Goal: Task Accomplishment & Management: Use online tool/utility

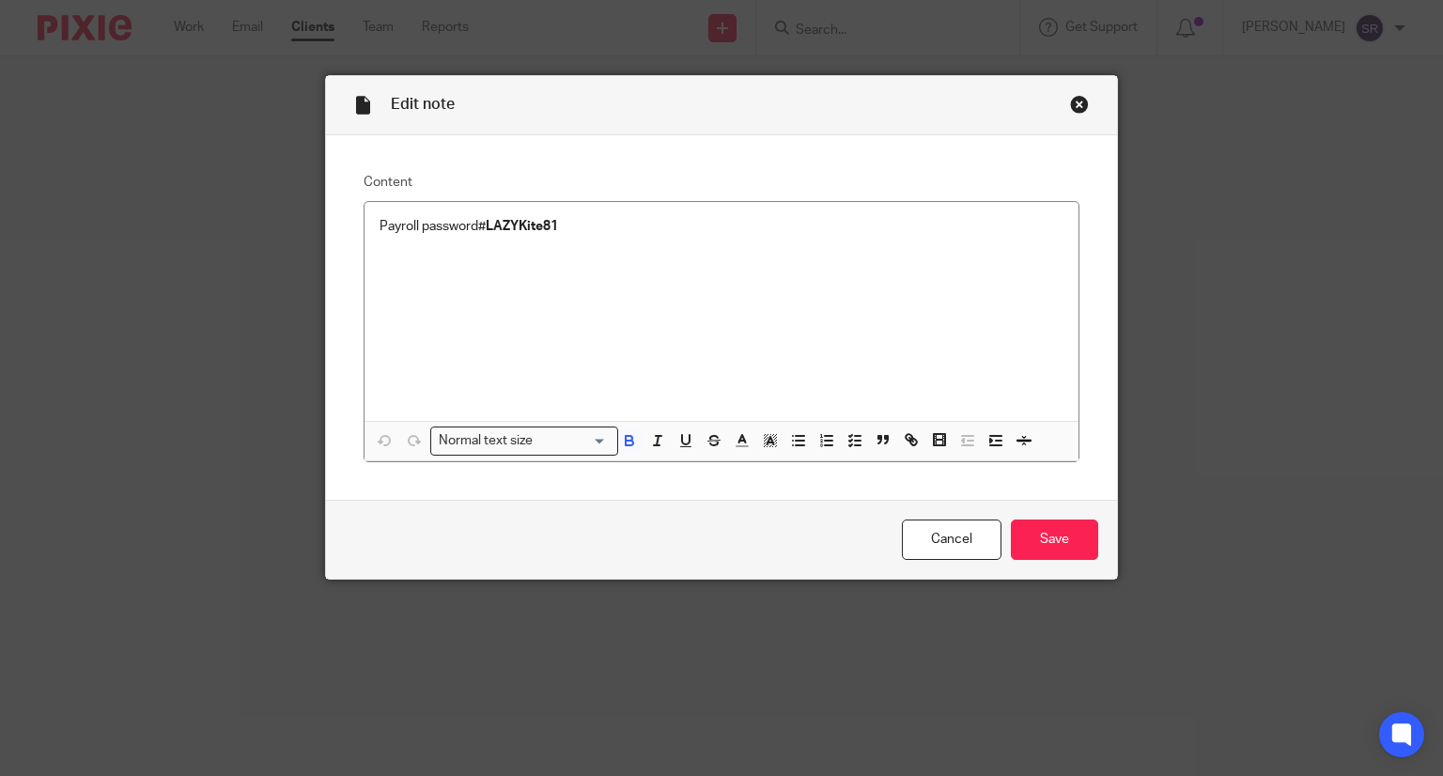
click at [1070, 106] on div "Close this dialog window" at bounding box center [1079, 104] width 19 height 19
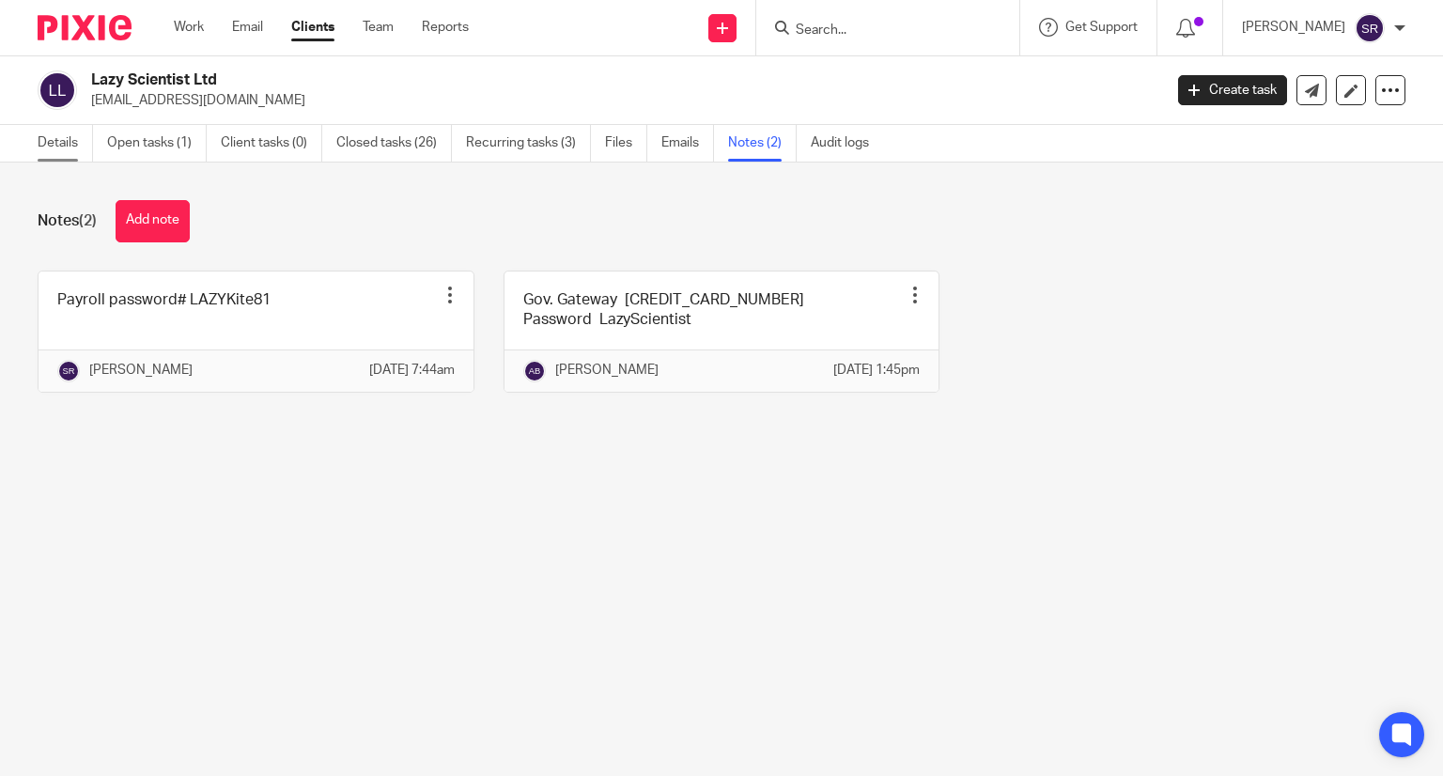
click at [43, 148] on link "Details" at bounding box center [65, 143] width 55 height 37
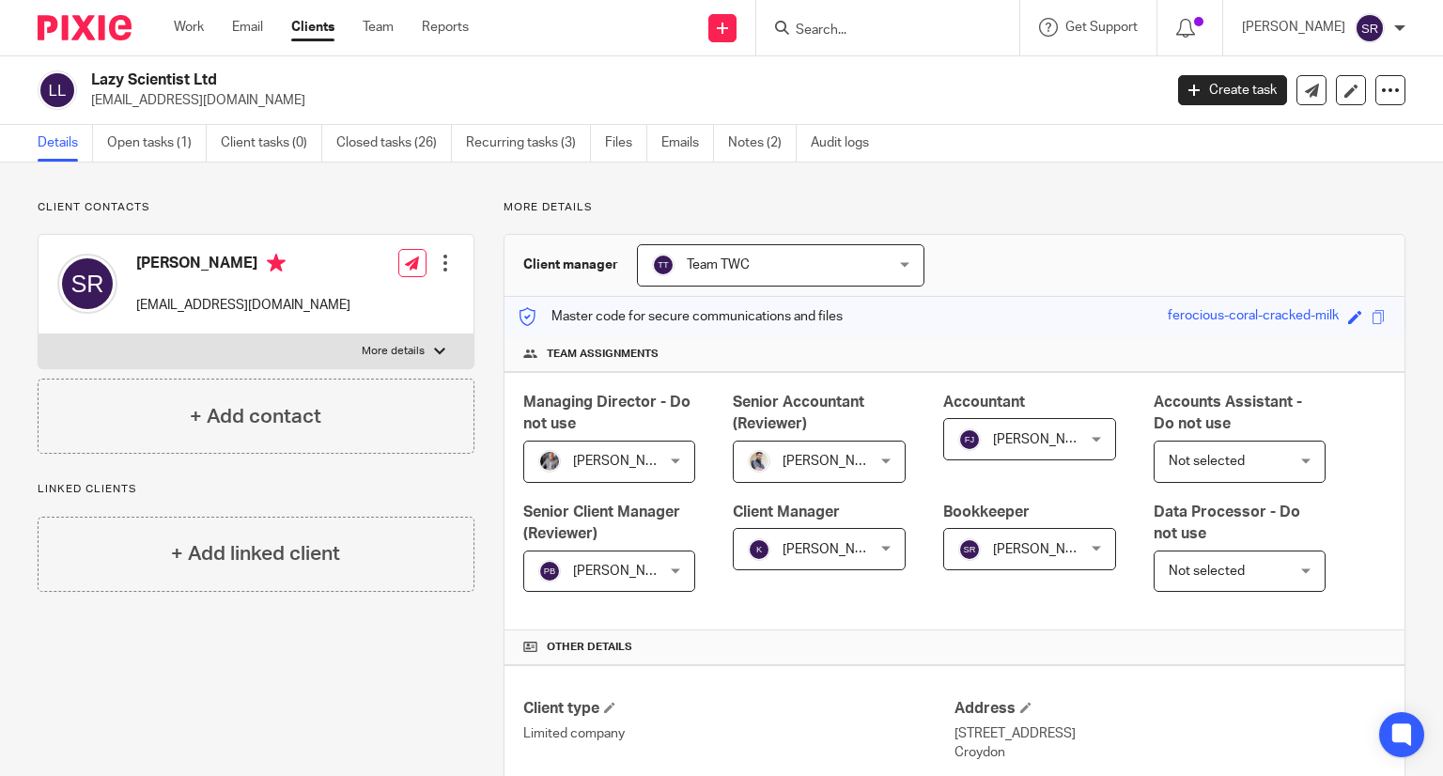
click at [79, 28] on img at bounding box center [85, 27] width 94 height 25
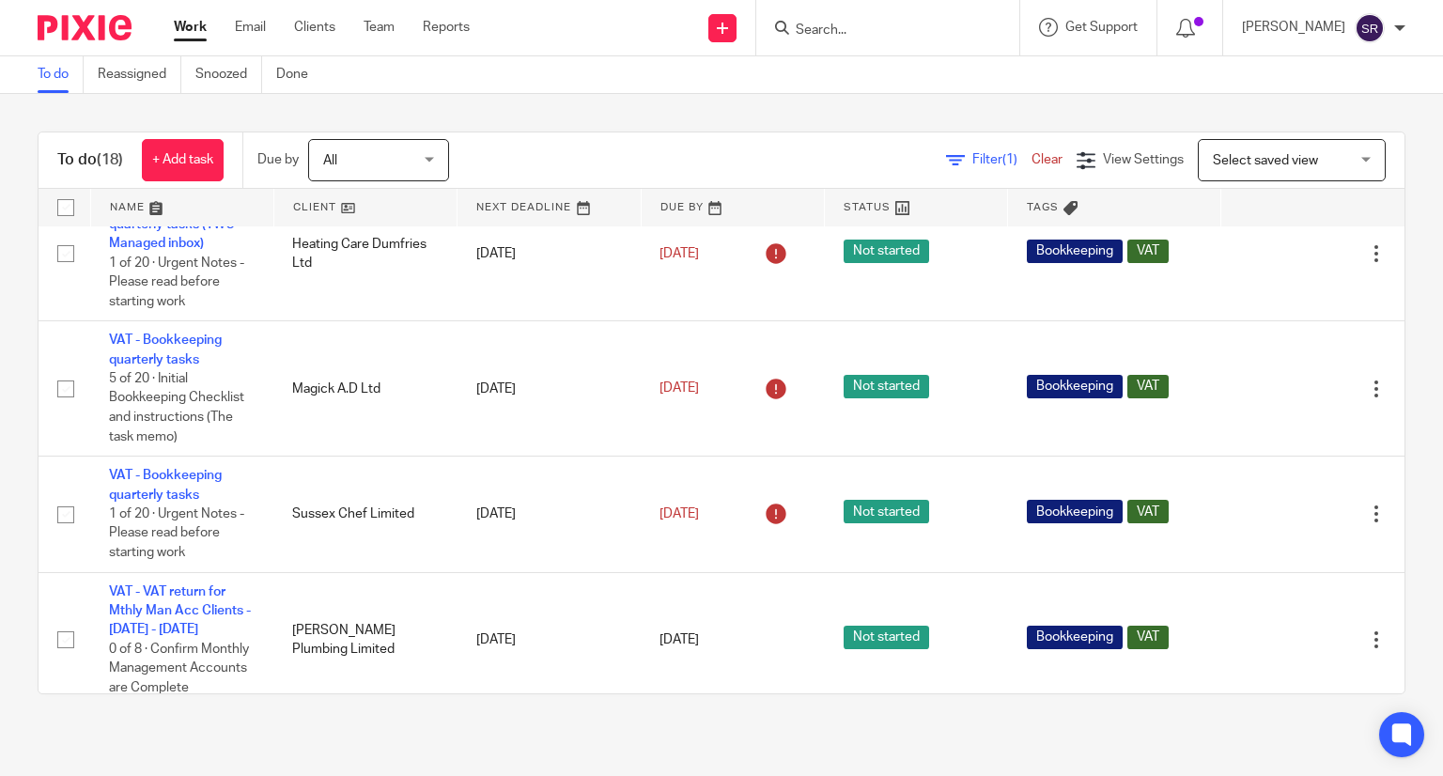
scroll to position [1503, 0]
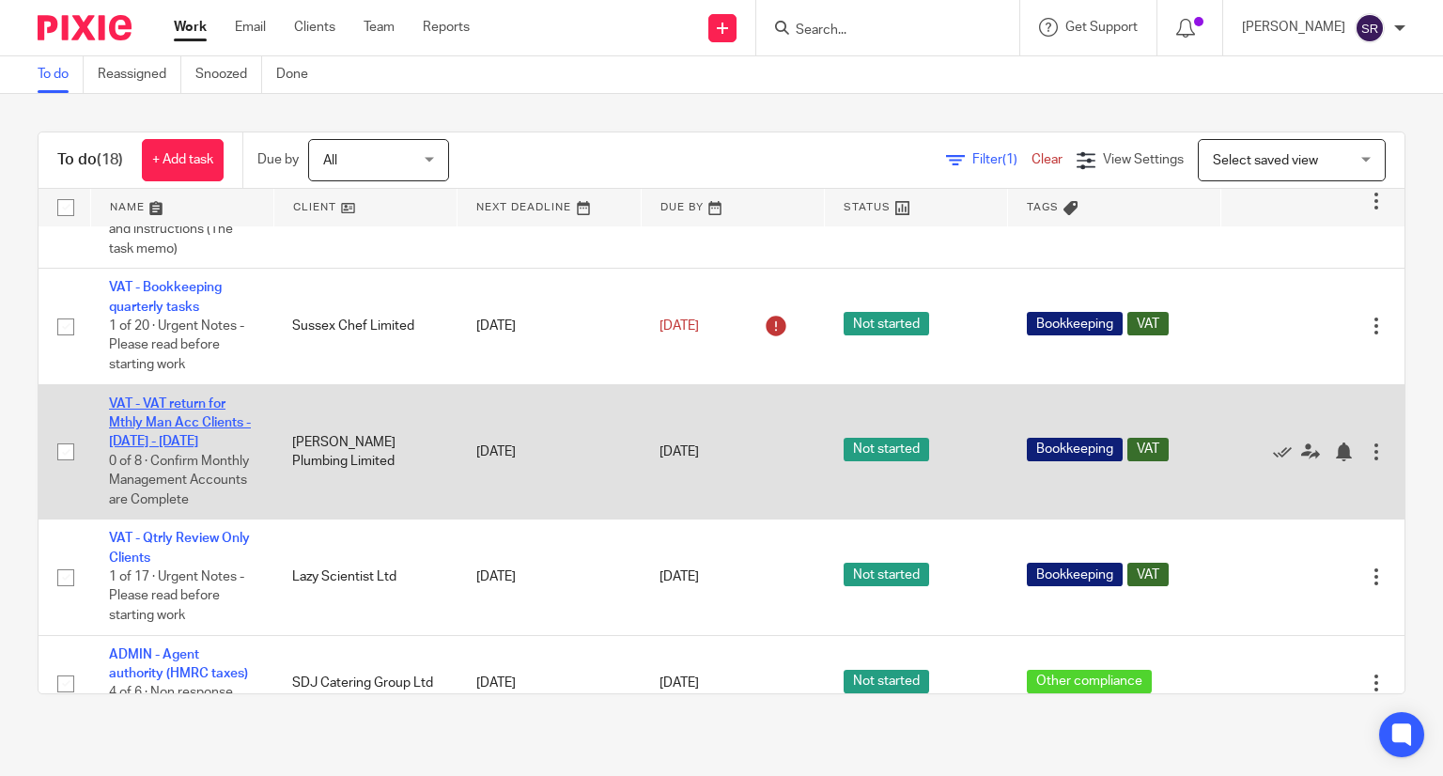
click at [174, 449] on link "VAT - VAT return for Mthly Man Acc Clients - [DATE] - [DATE]" at bounding box center [180, 423] width 142 height 52
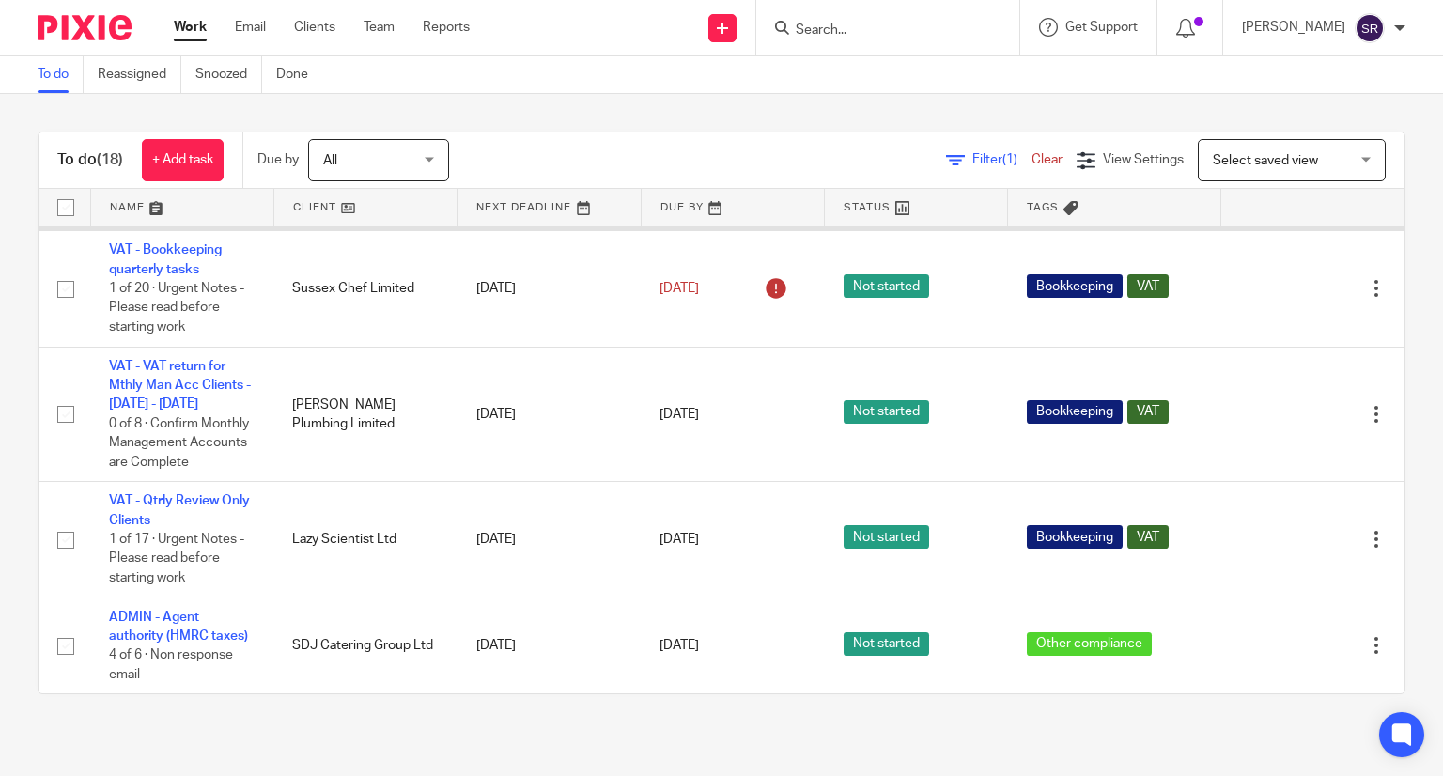
scroll to position [1710, 0]
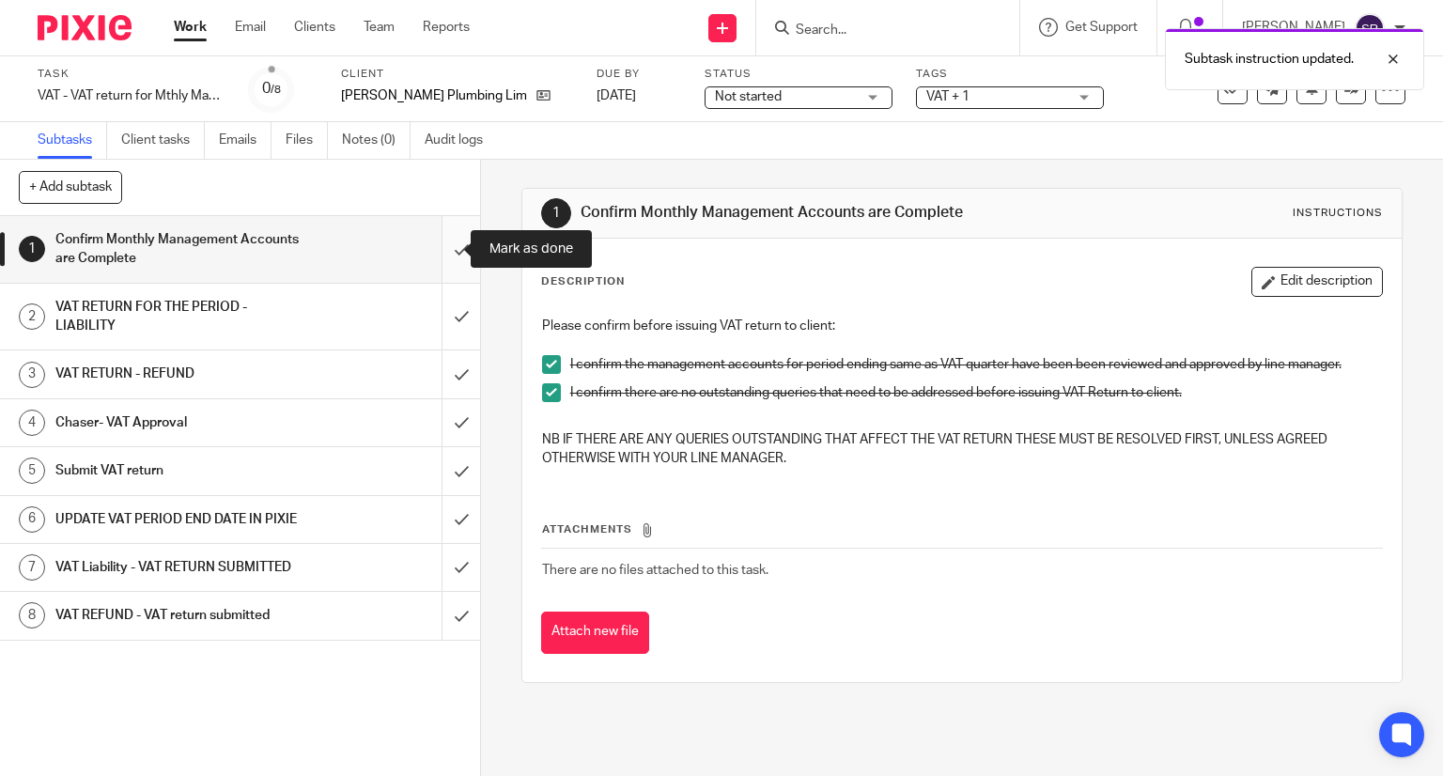
click at [440, 253] on input "submit" at bounding box center [240, 249] width 480 height 67
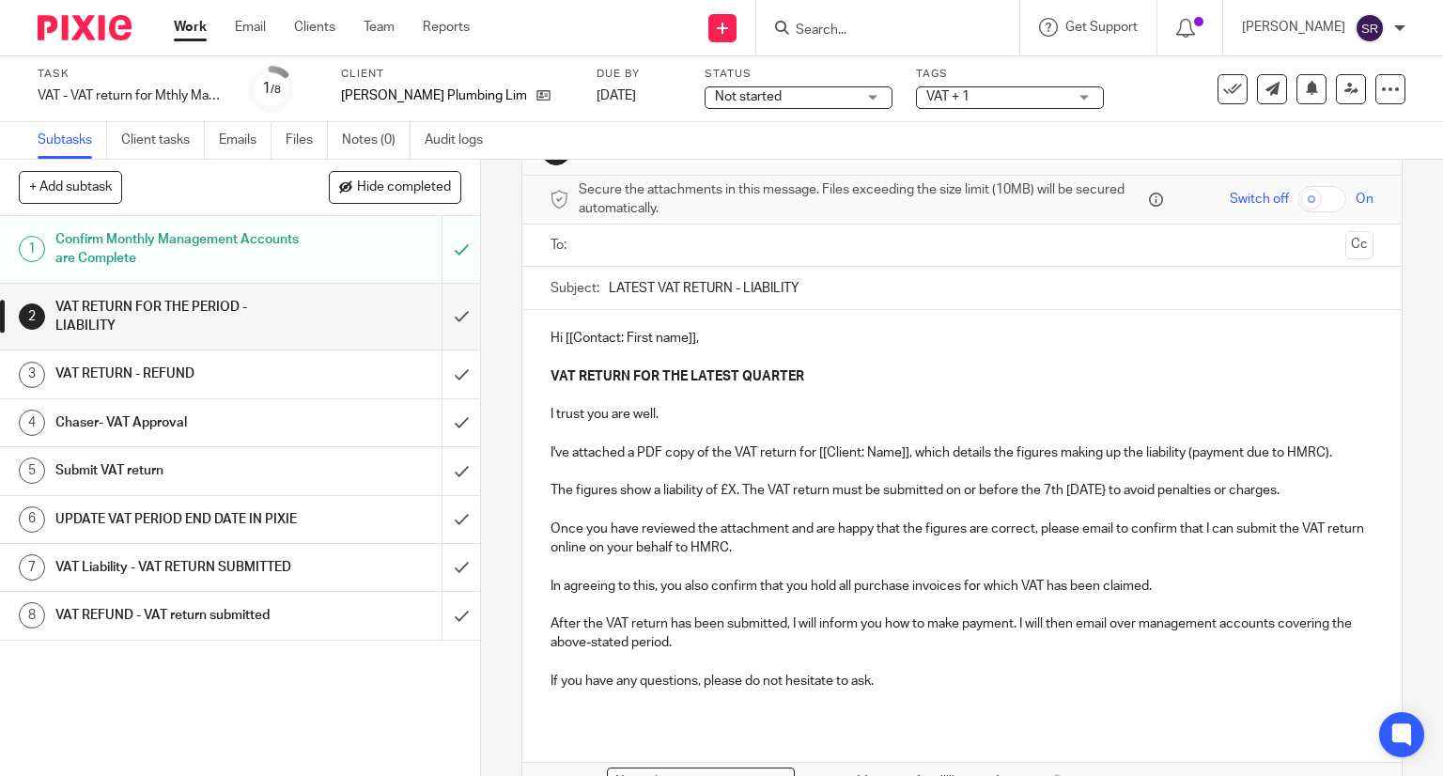
scroll to position [94, 0]
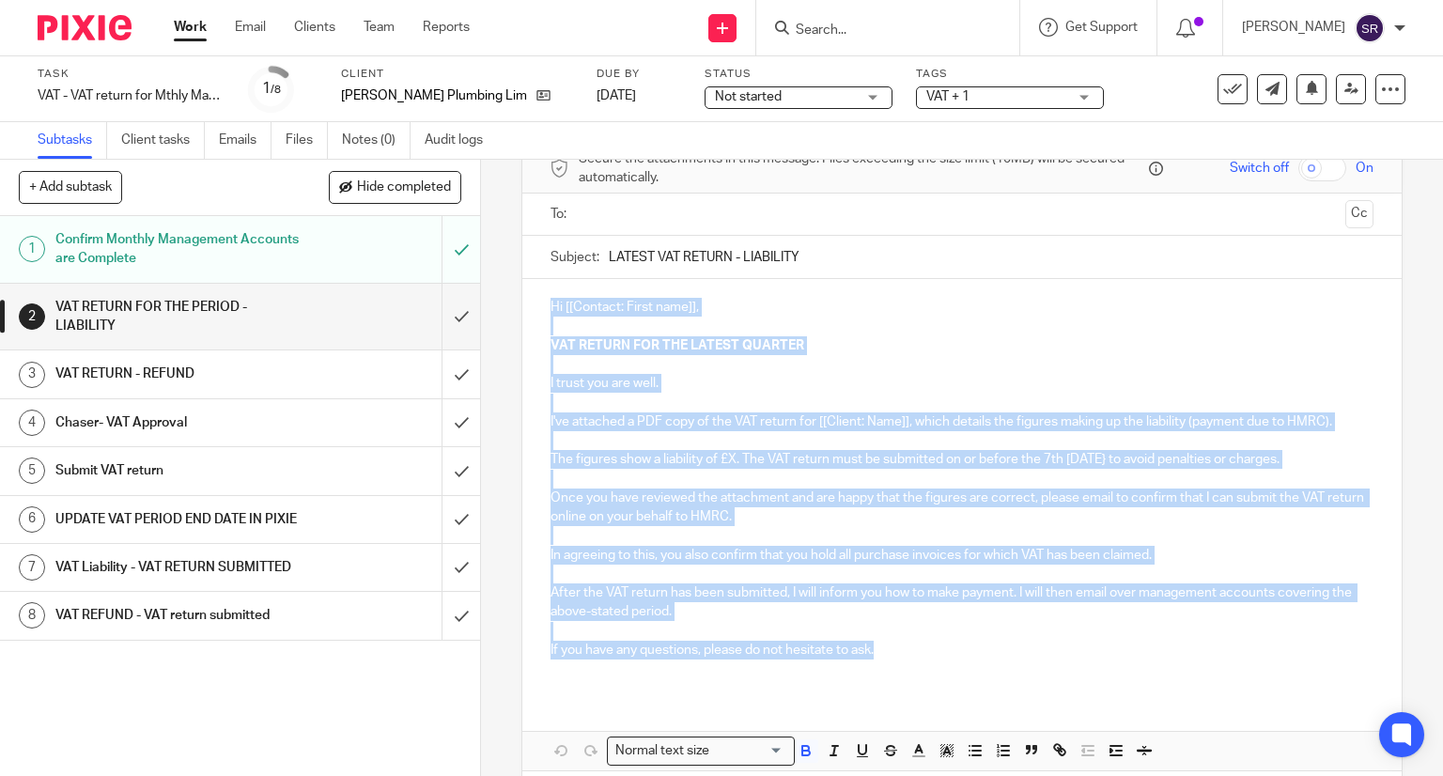
drag, startPoint x: 546, startPoint y: 300, endPoint x: 878, endPoint y: 655, distance: 485.9
click at [878, 655] on div "Hi [[Contact: First name]], VAT RETURN FOR THE LATEST QUARTER I trust you are w…" at bounding box center [962, 485] width 880 height 413
copy div "Hi [[Contact: First name]], VAT RETURN FOR THE LATEST QUARTER I trust you are w…"
click at [738, 201] on ul at bounding box center [964, 214] width 766 height 31
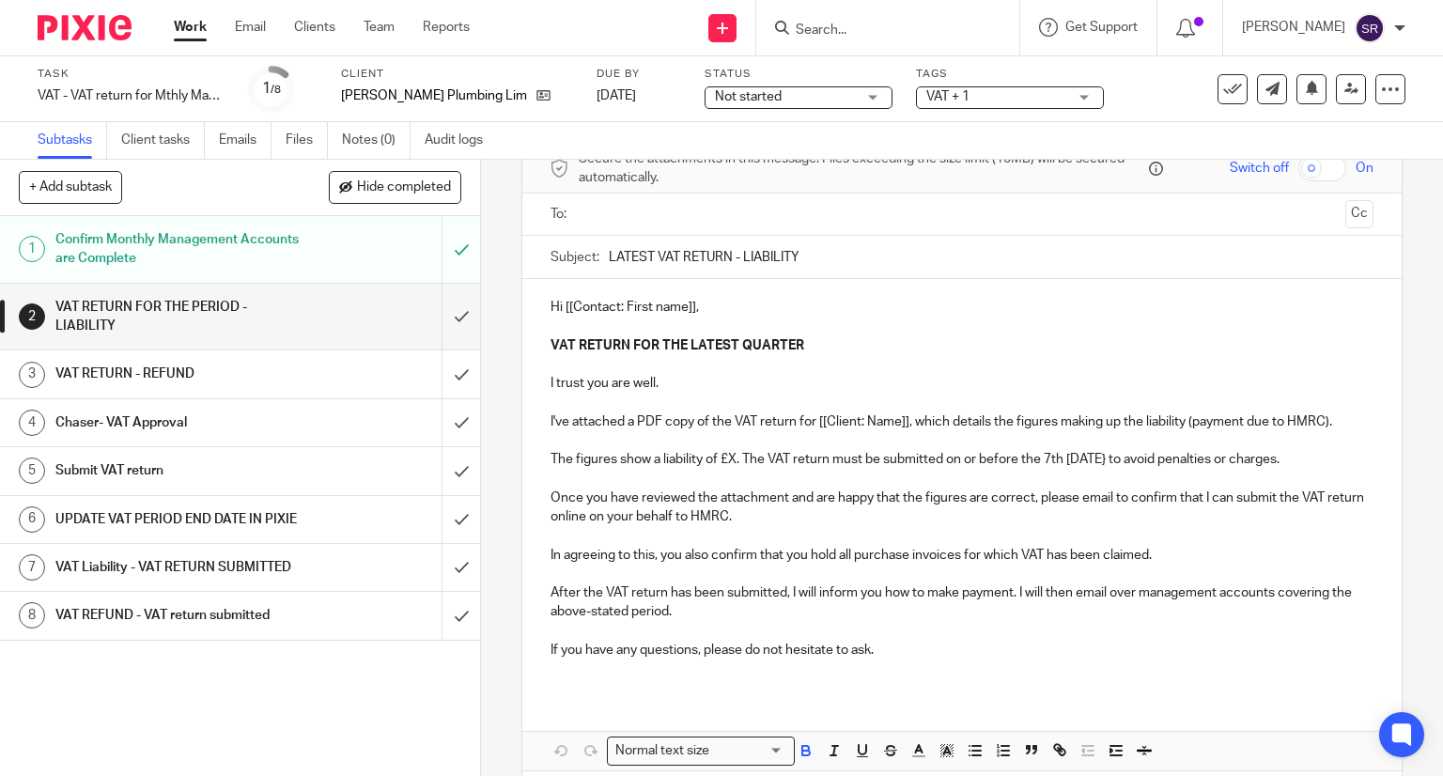
scroll to position [0, 0]
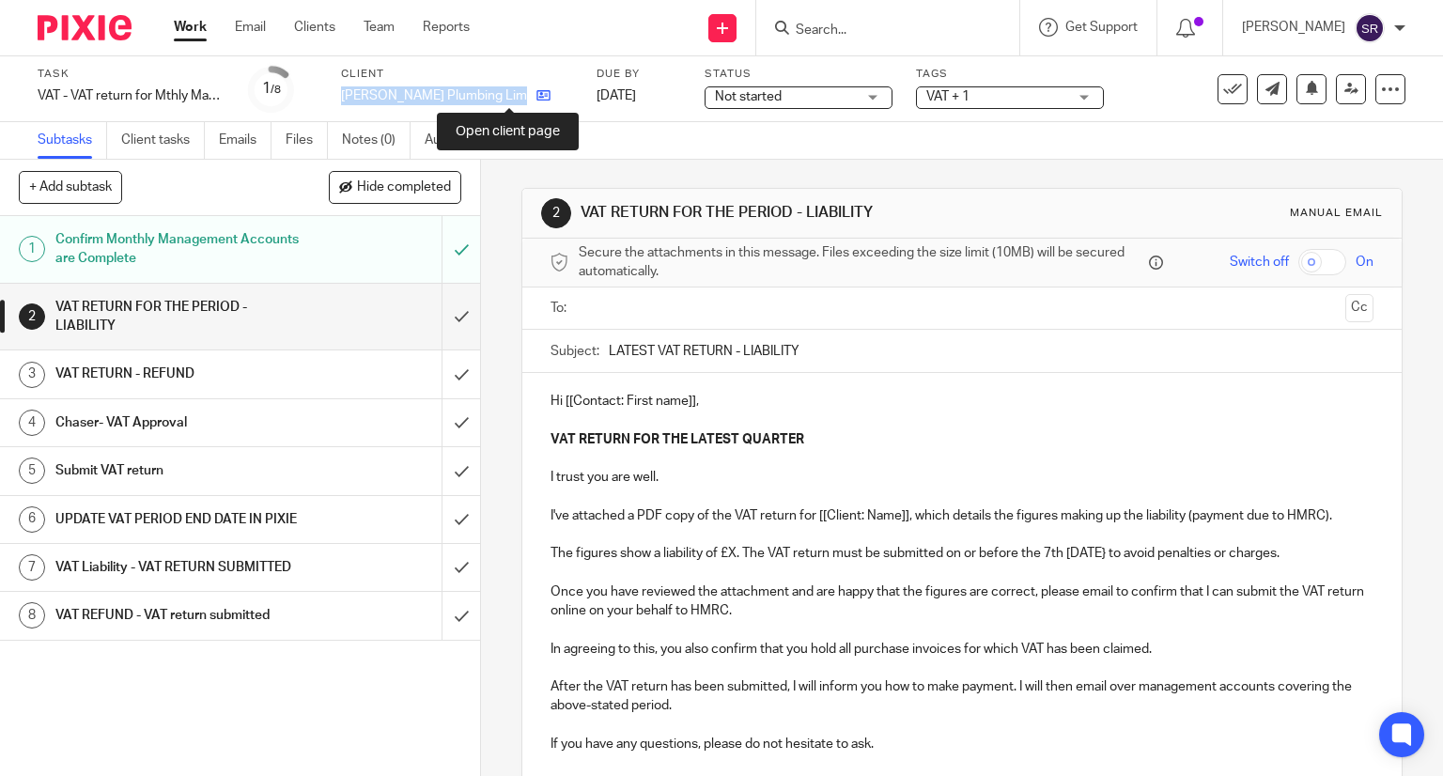
drag, startPoint x: 335, startPoint y: 97, endPoint x: 508, endPoint y: 102, distance: 173.0
click at [508, 102] on div "Task VAT - VAT return for Mthly Man Acc Clients - June - August, 2025 Save VAT …" at bounding box center [608, 89] width 1140 height 45
copy div "Frank Finn Plumbing Limited"
drag, startPoint x: 793, startPoint y: 350, endPoint x: 599, endPoint y: 350, distance: 194.5
click at [599, 350] on div "Subject: LATEST VAT RETURN - LIABILITY" at bounding box center [963, 351] width 824 height 42
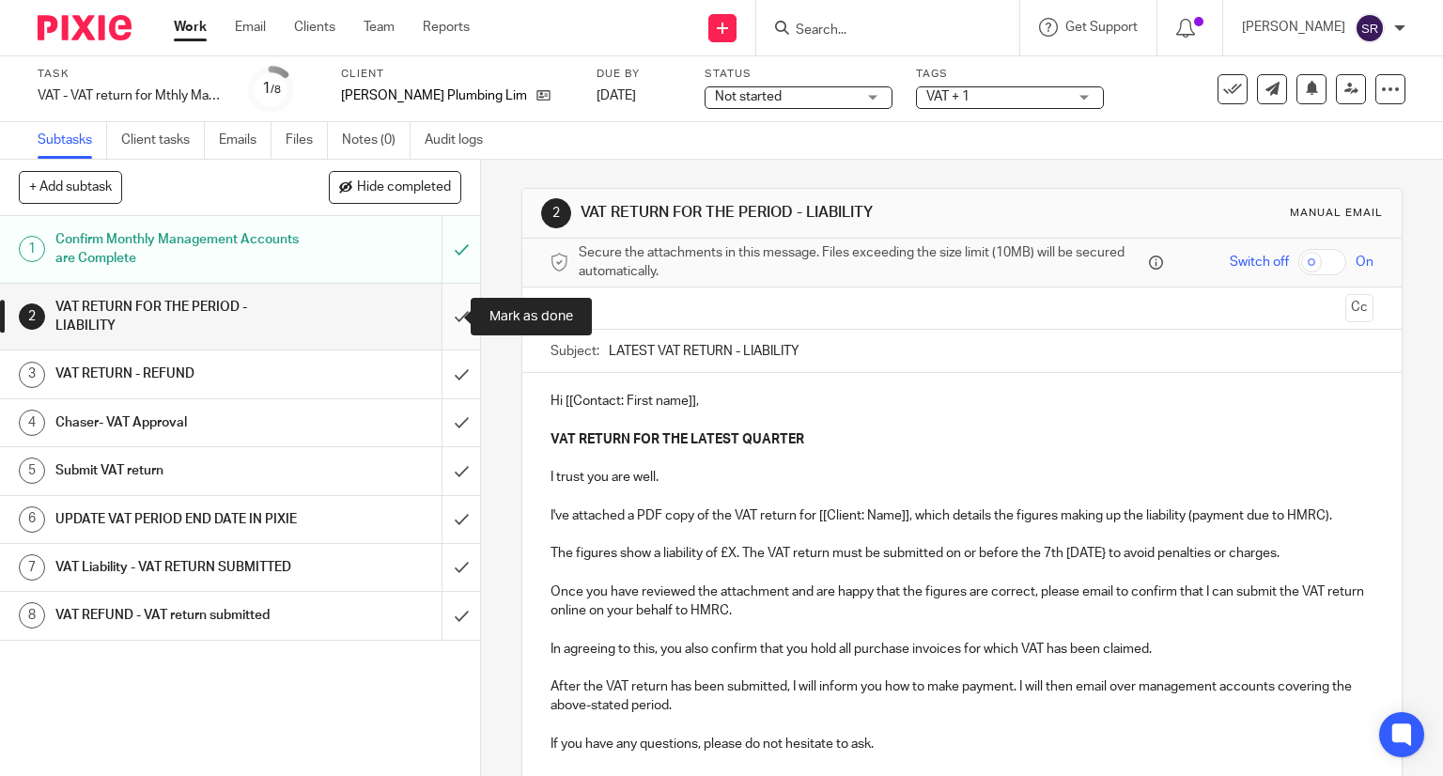
click at [441, 305] on input "submit" at bounding box center [240, 317] width 480 height 67
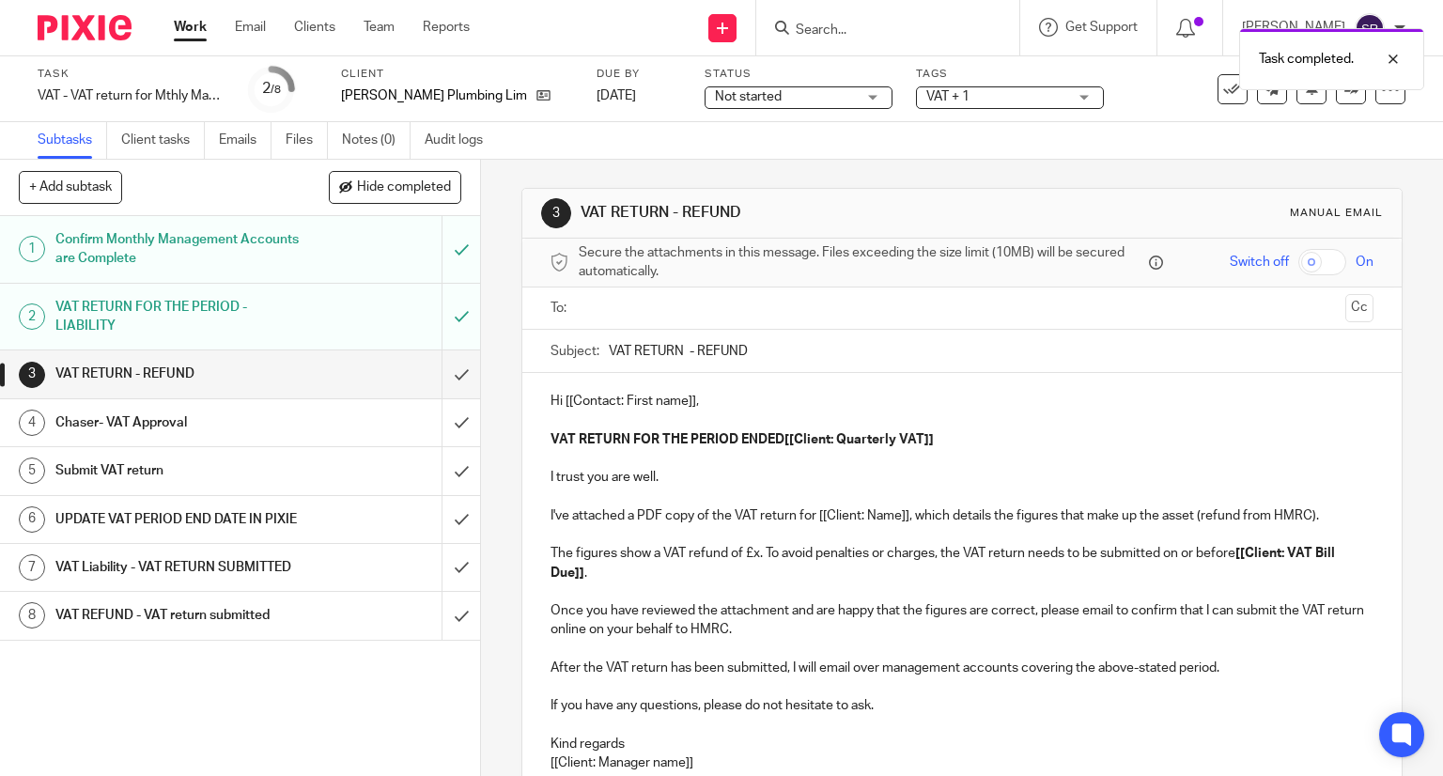
click at [209, 424] on h1 "Chaser- VAT Approval" at bounding box center [177, 423] width 245 height 28
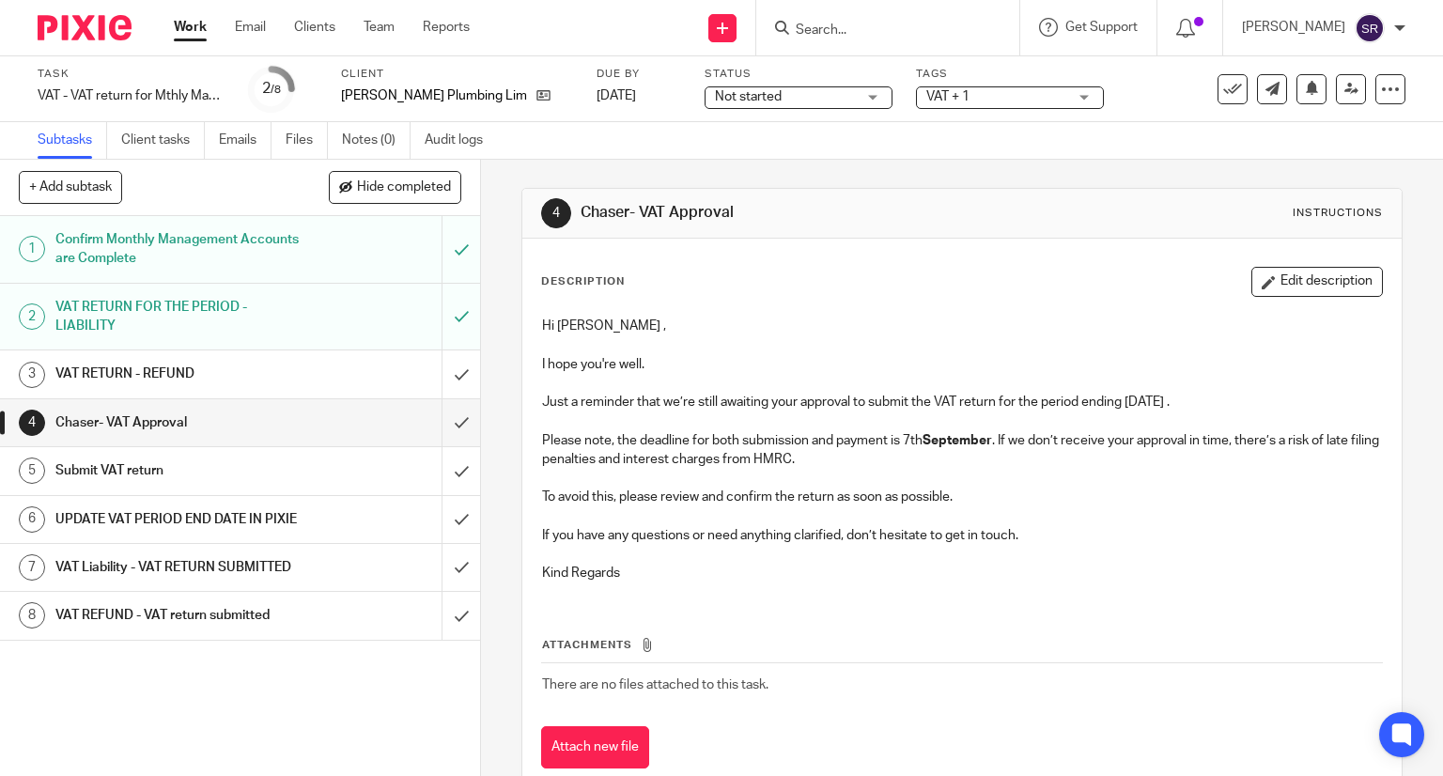
click at [184, 12] on div "Work Email Clients Team Reports Work Email Clients Team Reports Settings" at bounding box center [326, 27] width 343 height 55
click at [186, 28] on link "Work" at bounding box center [190, 27] width 33 height 19
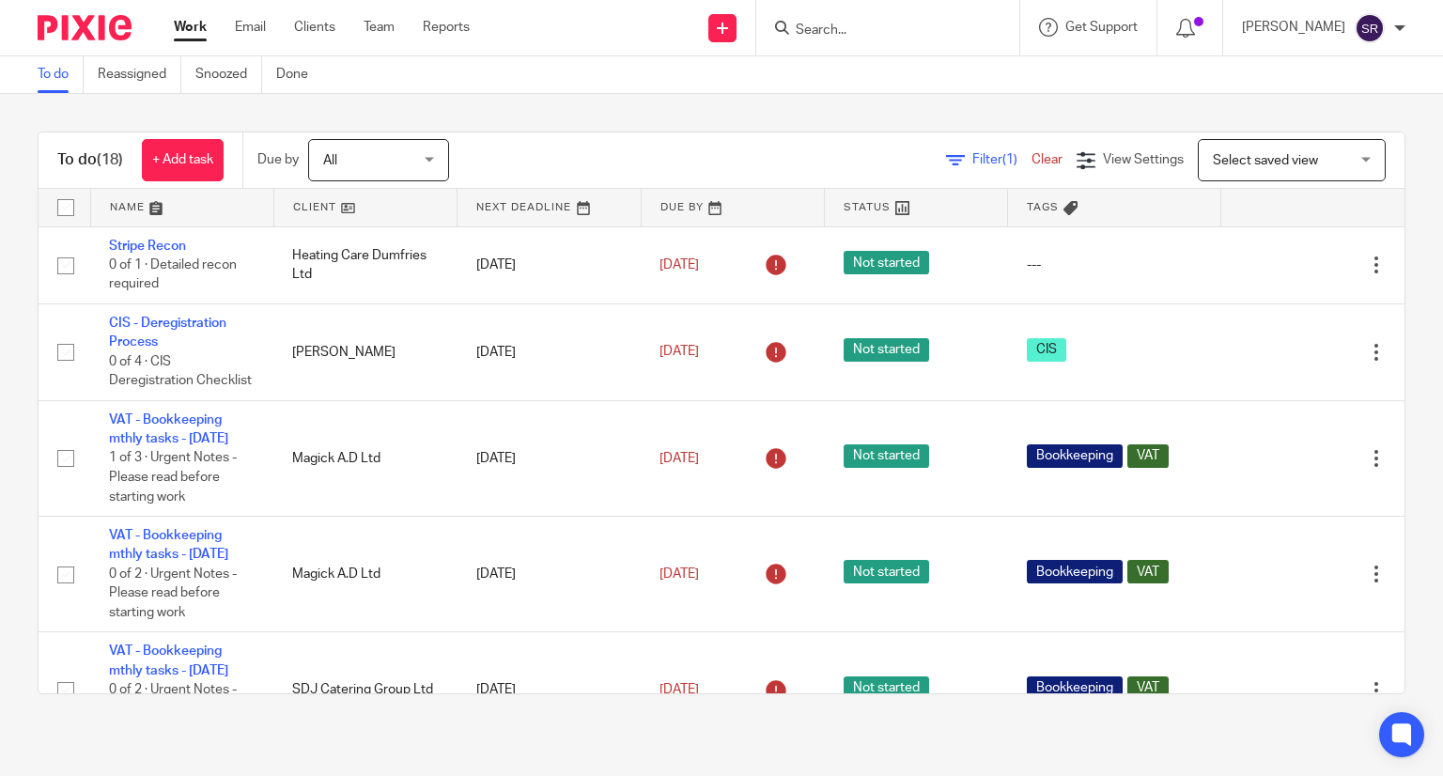
click at [876, 32] on input "Search" at bounding box center [878, 31] width 169 height 17
type input "adam"
click button "submit" at bounding box center [0, 0] width 0 height 0
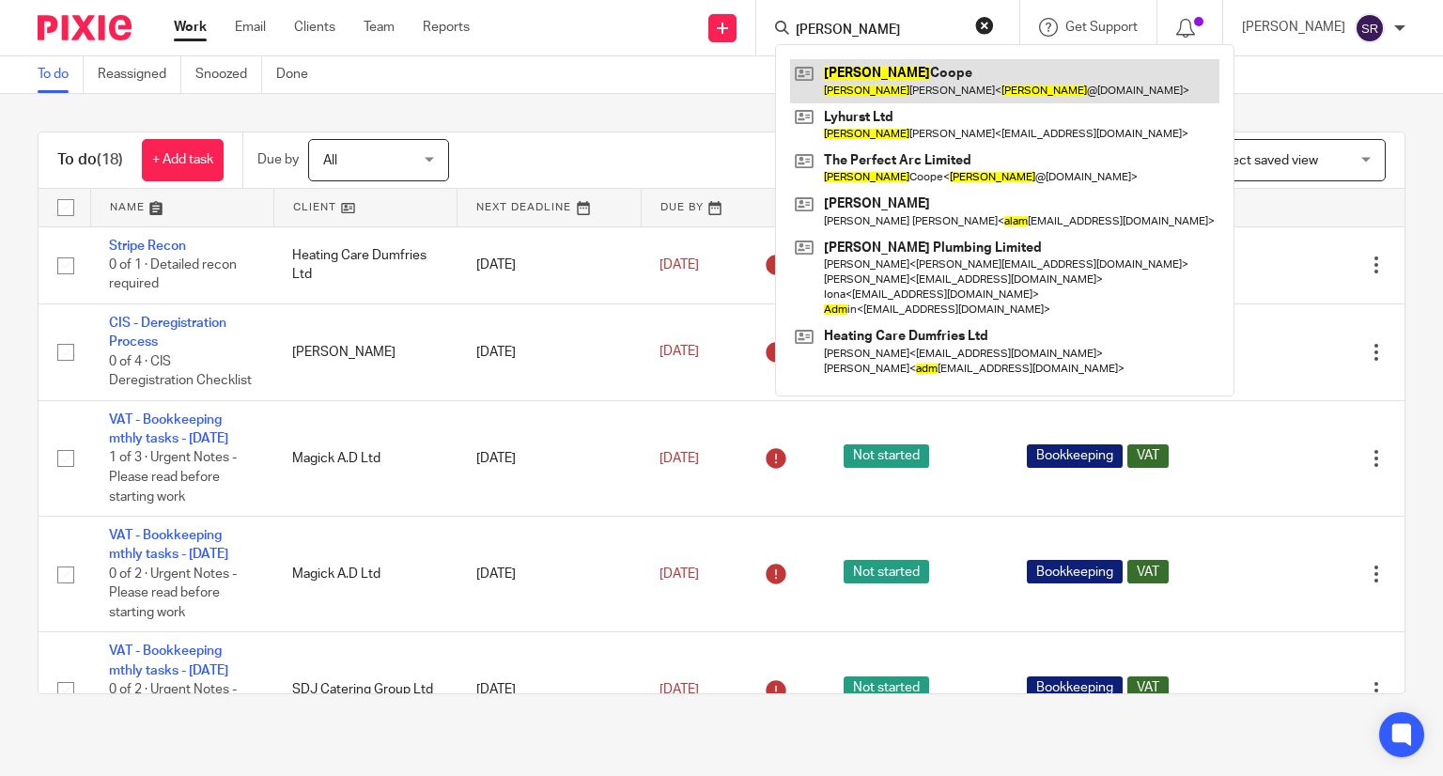
click at [898, 72] on link at bounding box center [1004, 80] width 429 height 43
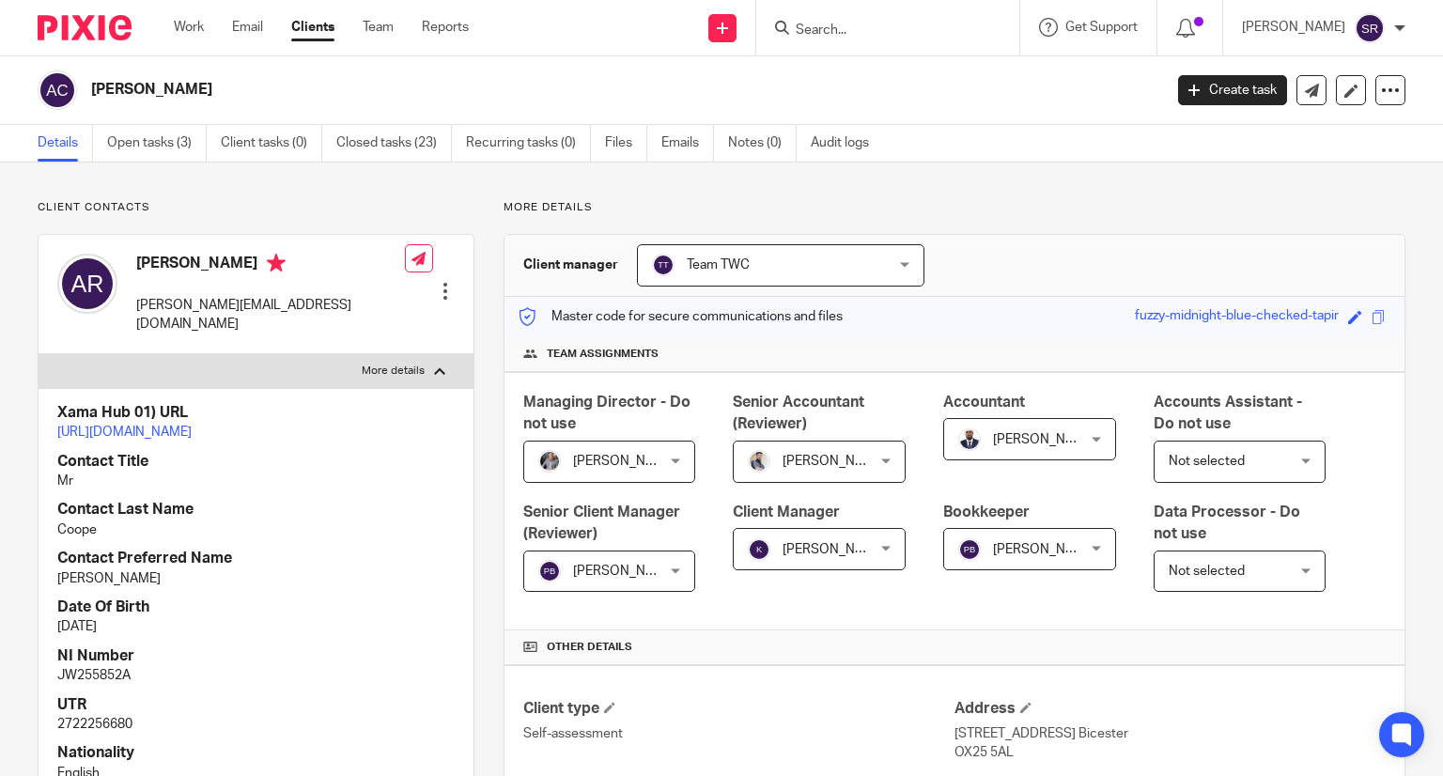
scroll to position [823, 0]
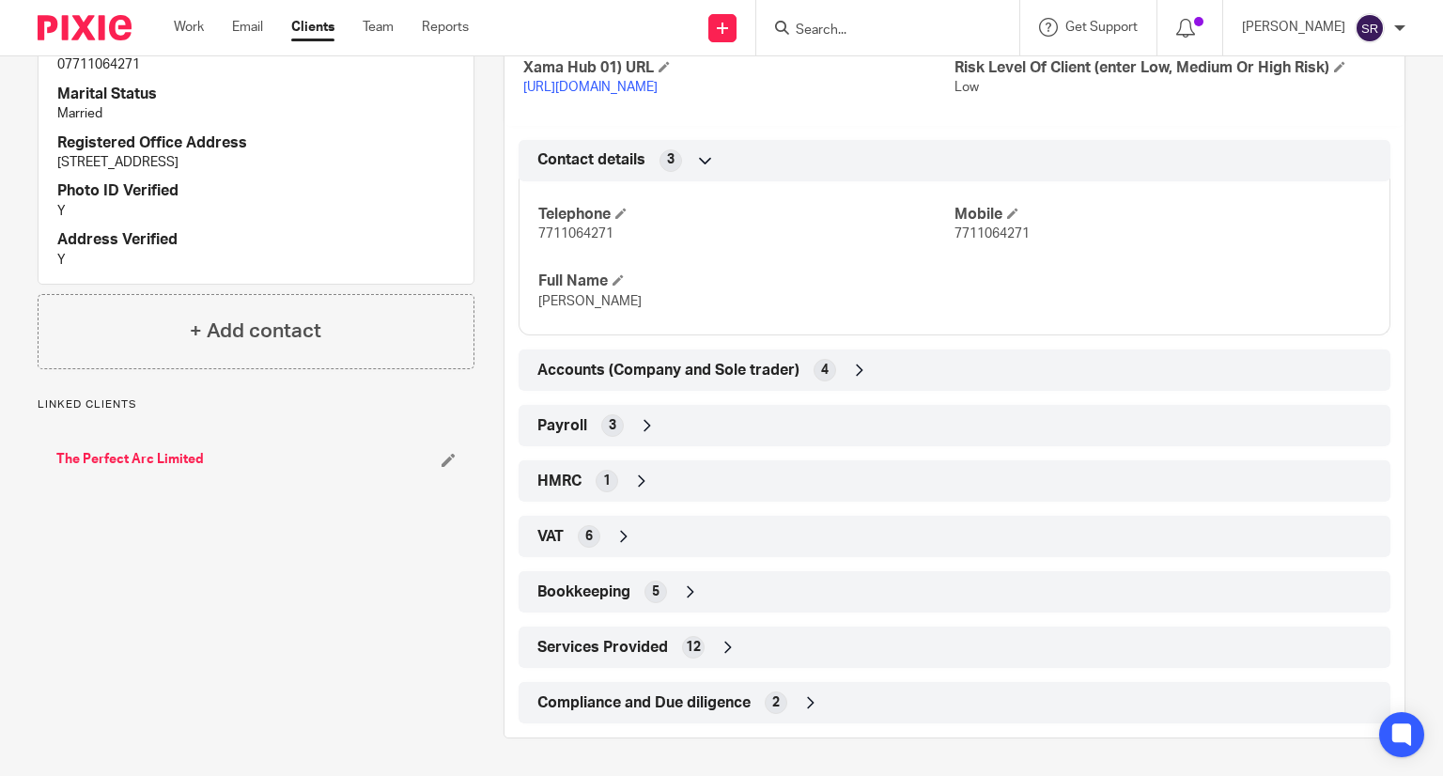
click at [601, 435] on div "3" at bounding box center [612, 425] width 23 height 23
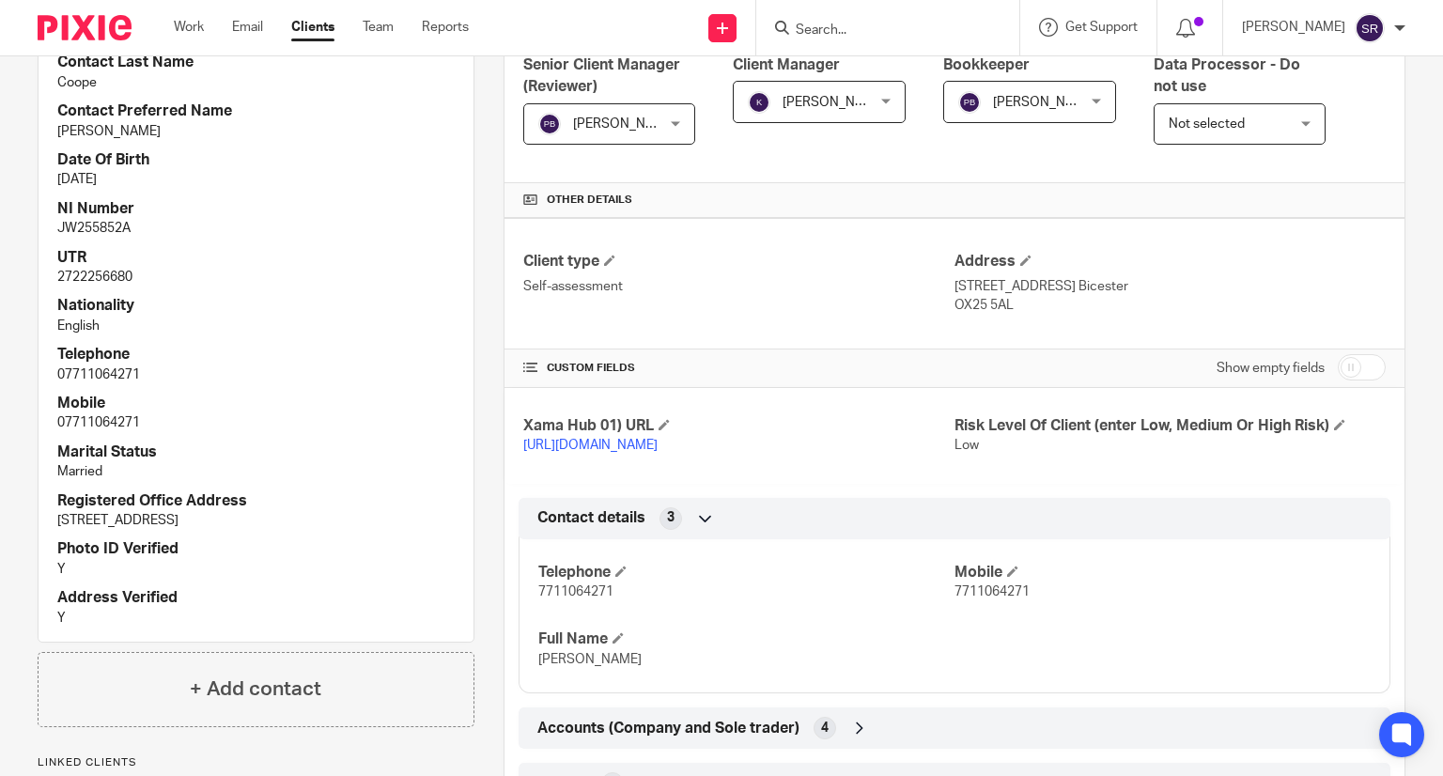
scroll to position [165, 0]
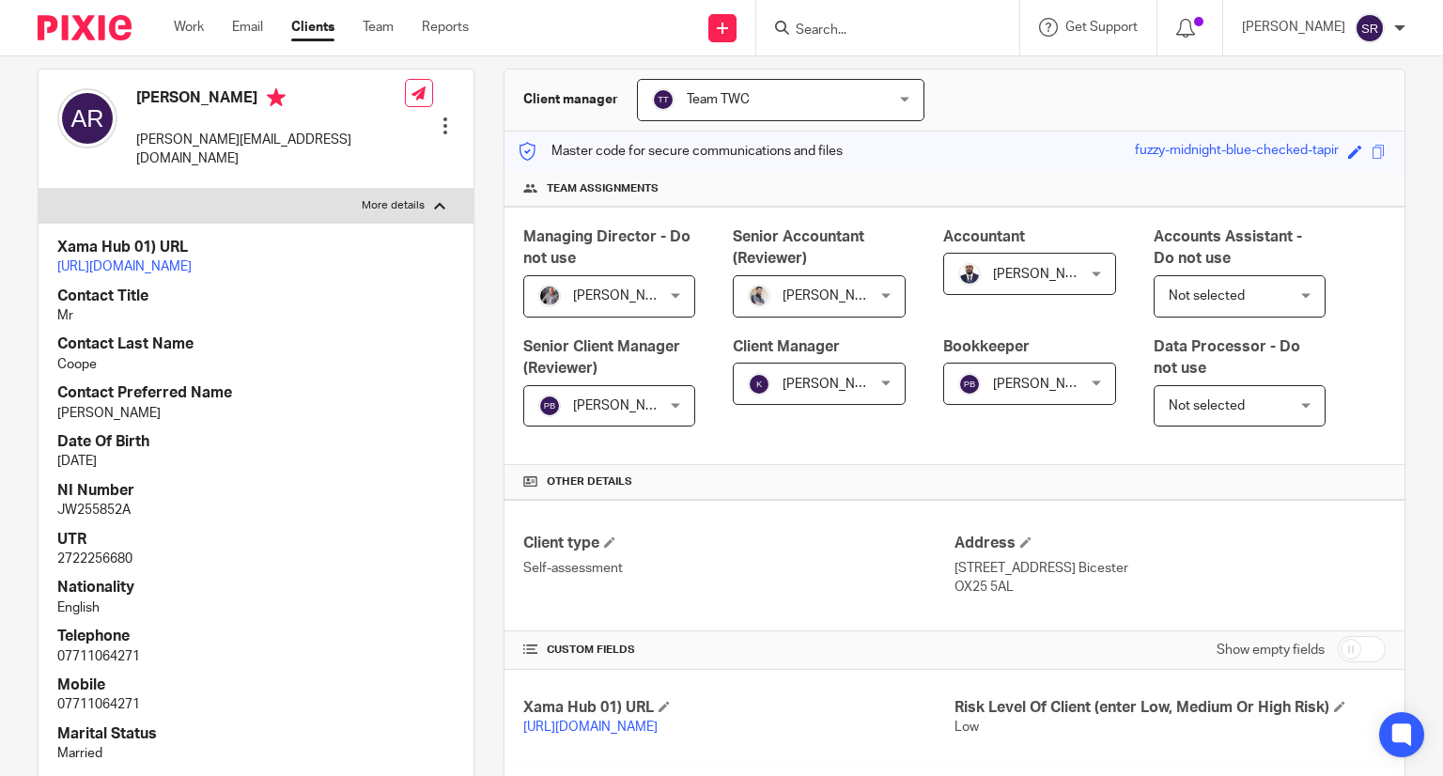
click at [880, 24] on input "Search" at bounding box center [878, 31] width 169 height 17
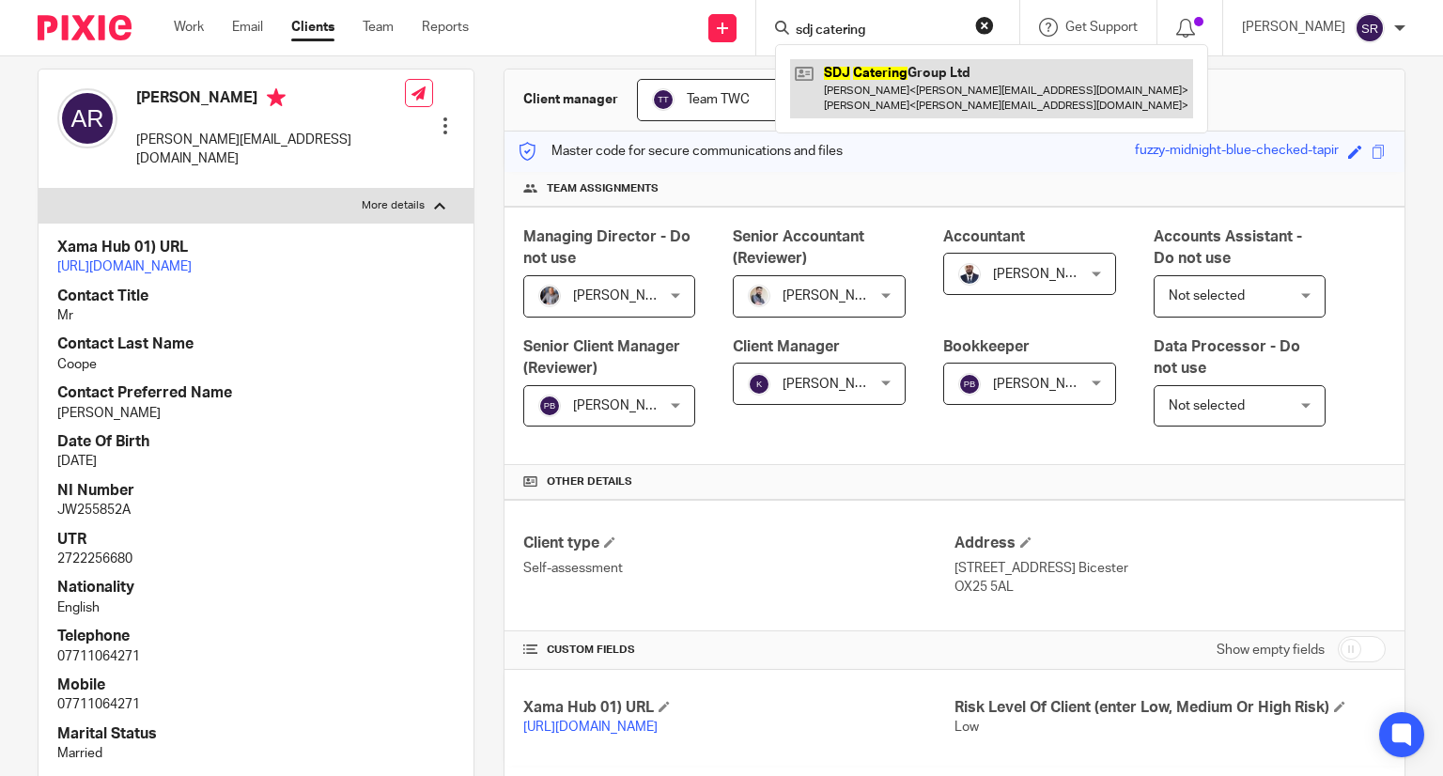
type input "sdj catering"
click at [936, 106] on link at bounding box center [991, 88] width 403 height 58
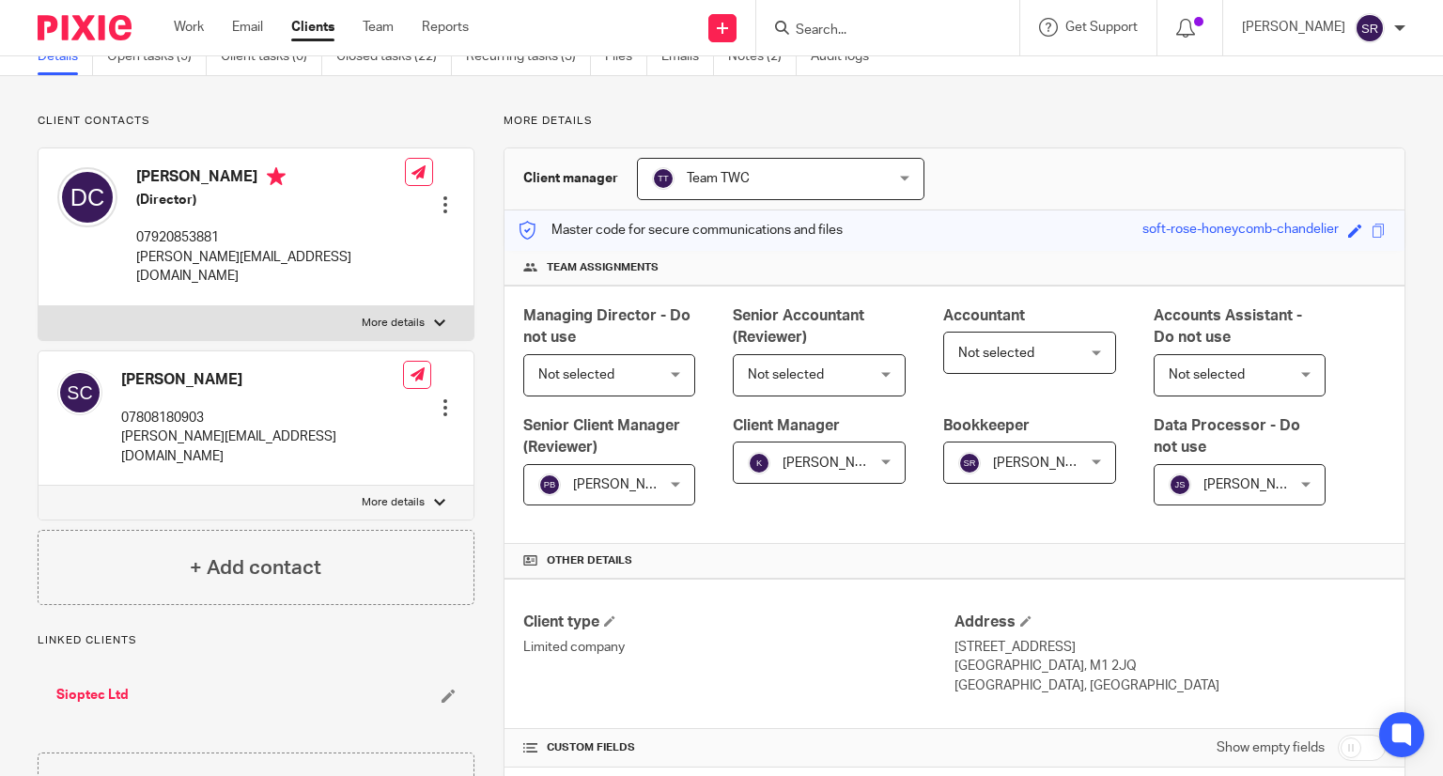
scroll to position [188, 0]
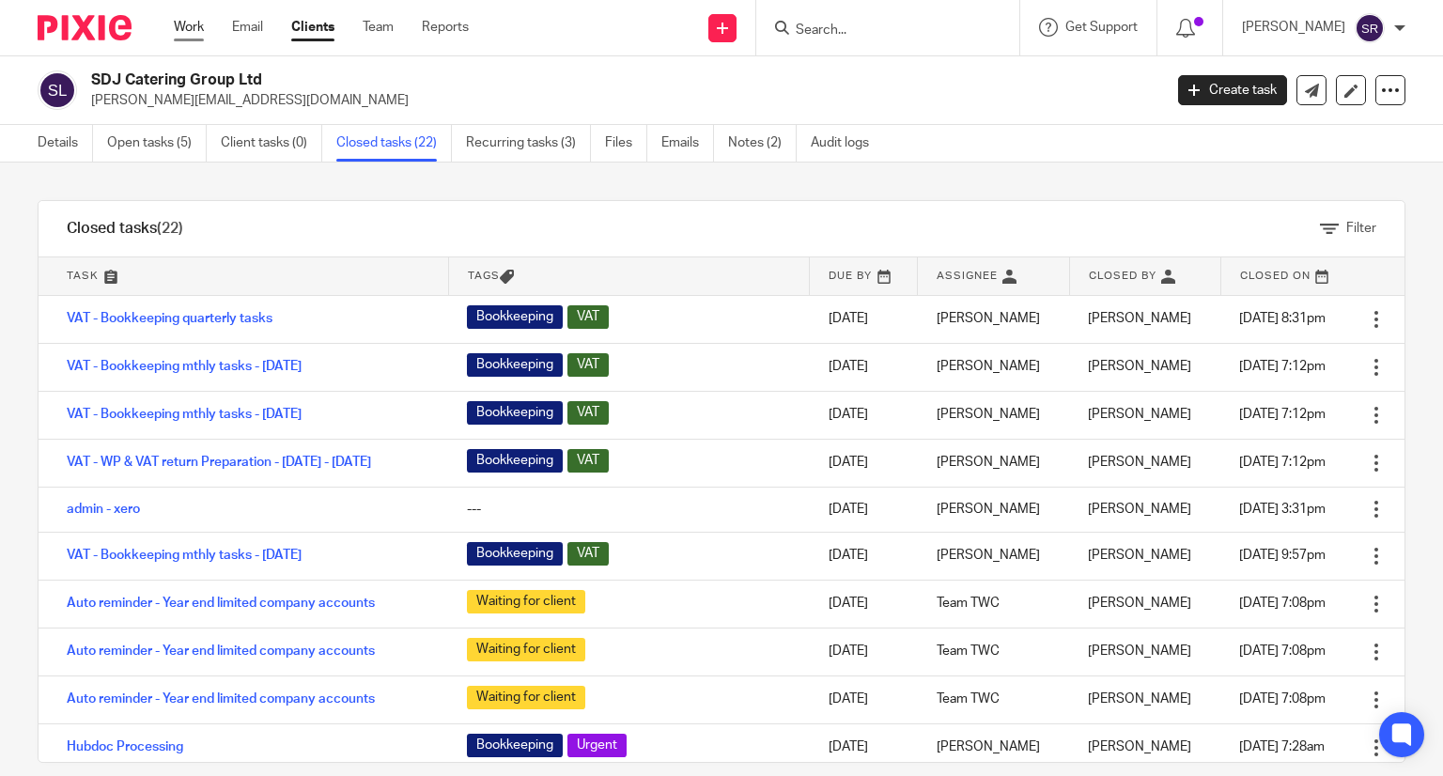
click at [190, 35] on link "Work" at bounding box center [189, 27] width 30 height 19
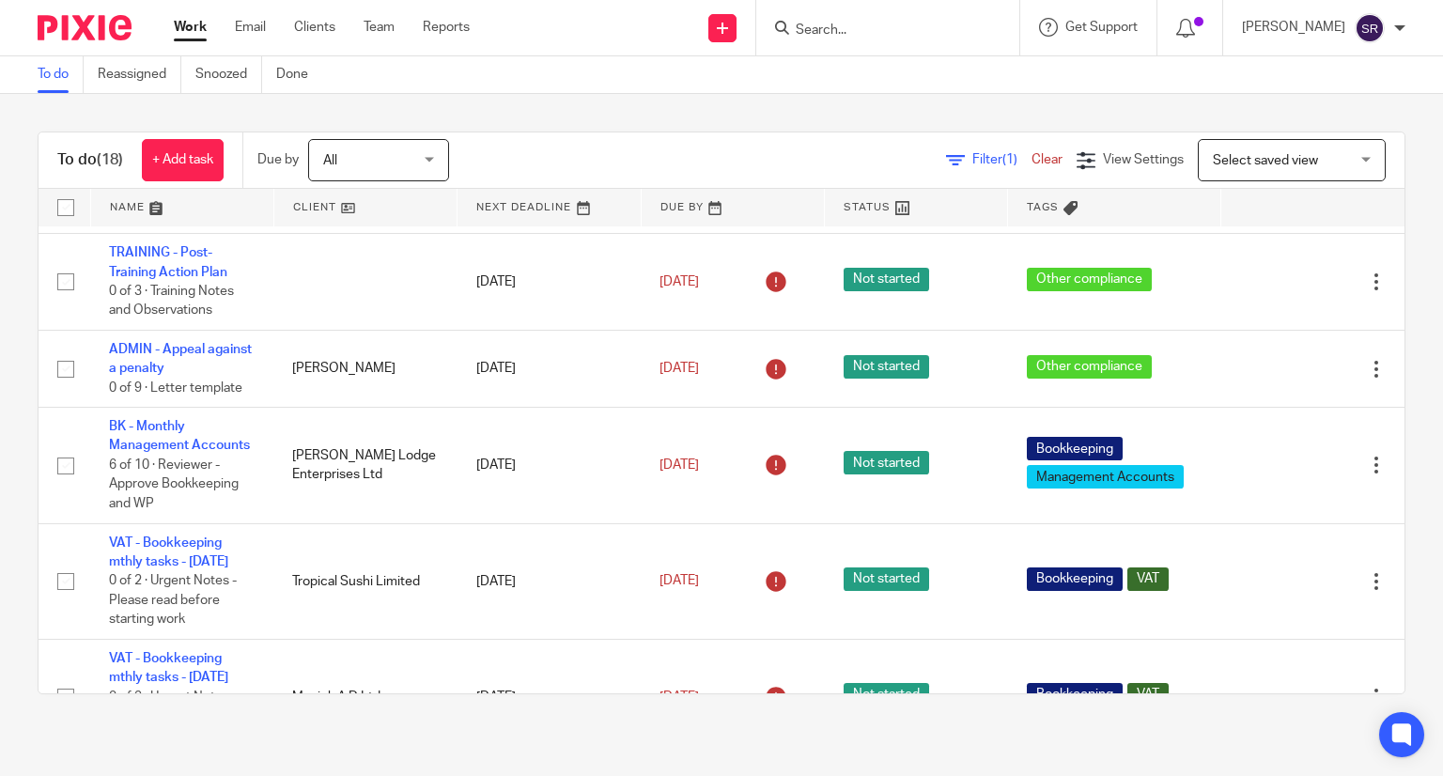
scroll to position [583, 0]
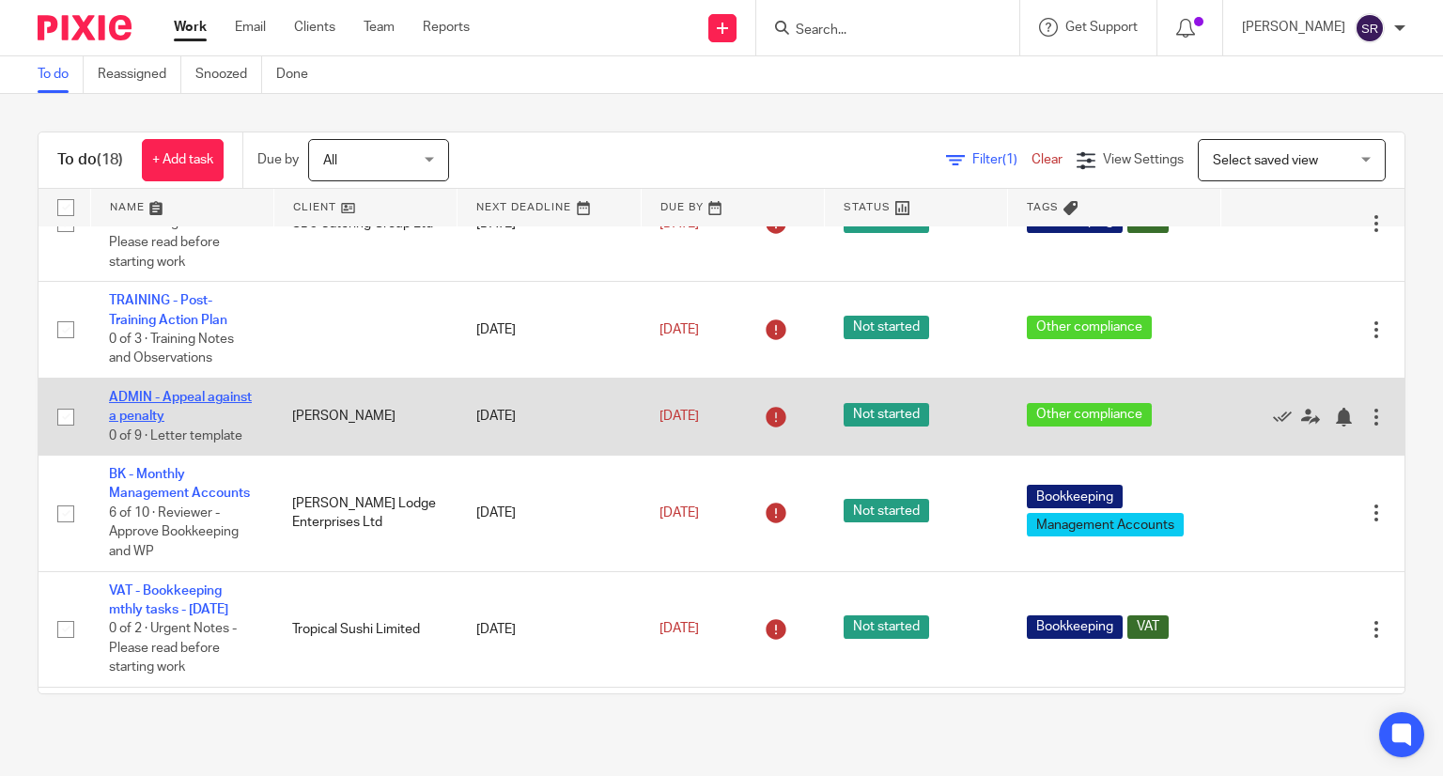
click at [177, 423] on link "ADMIN - Appeal against a penalty" at bounding box center [180, 407] width 143 height 32
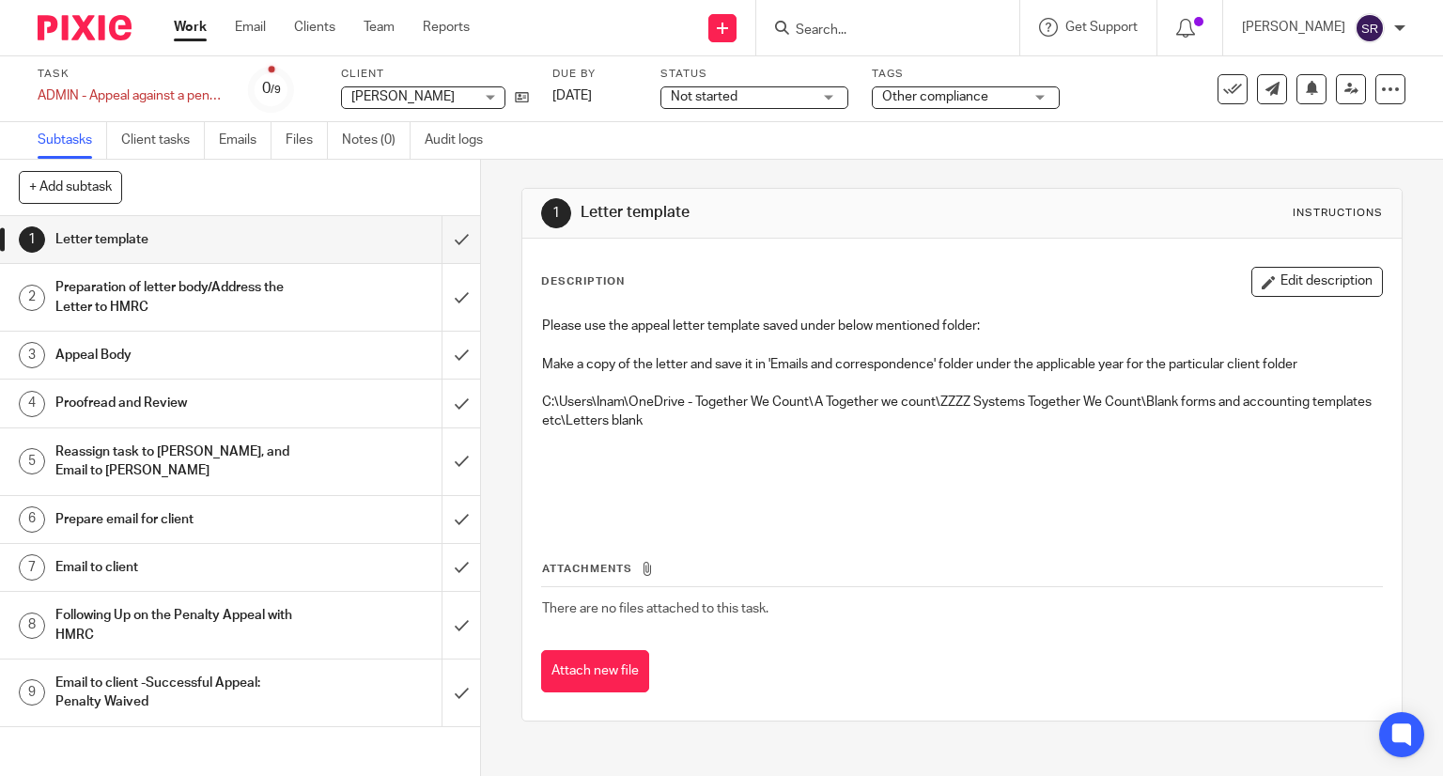
click at [150, 354] on h1 "Appeal Body" at bounding box center [177, 355] width 245 height 28
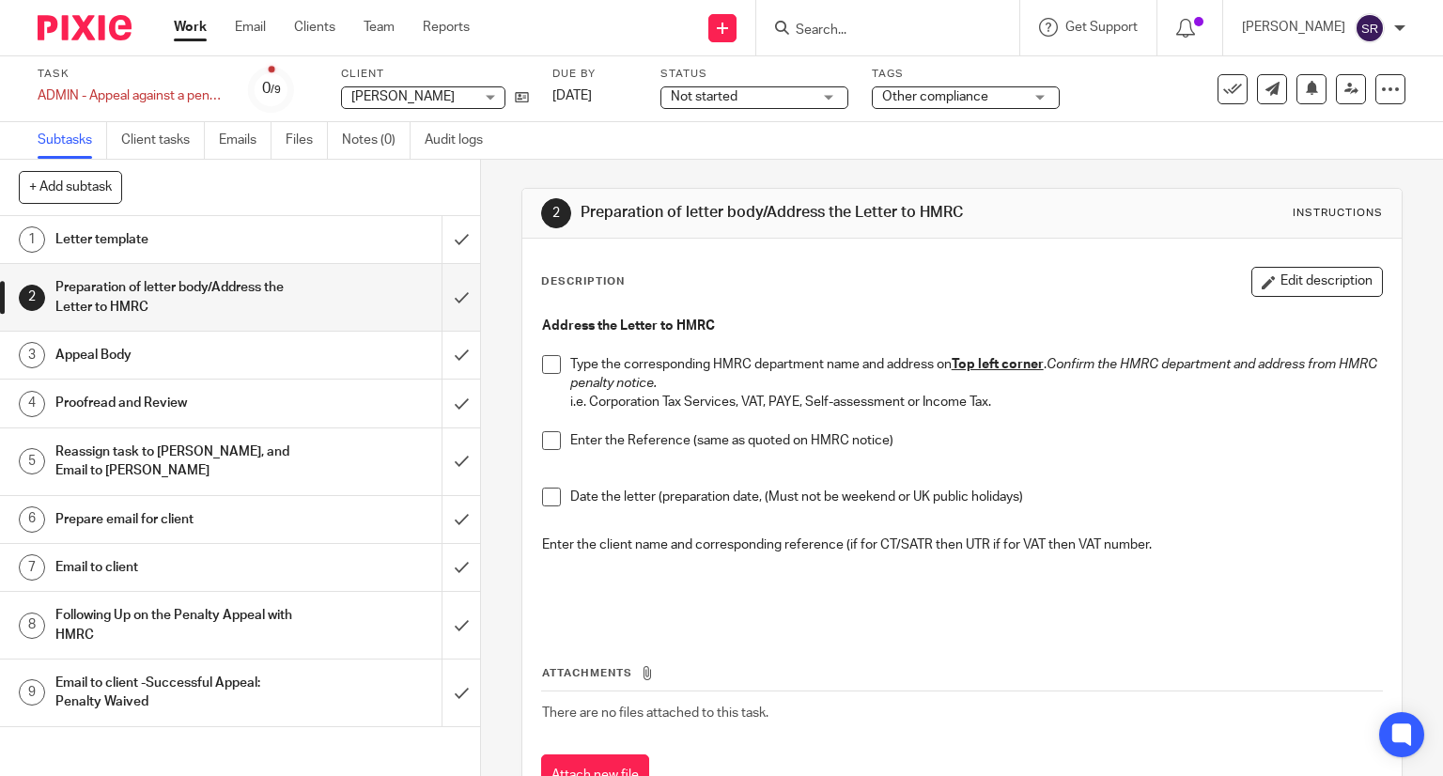
scroll to position [77, 0]
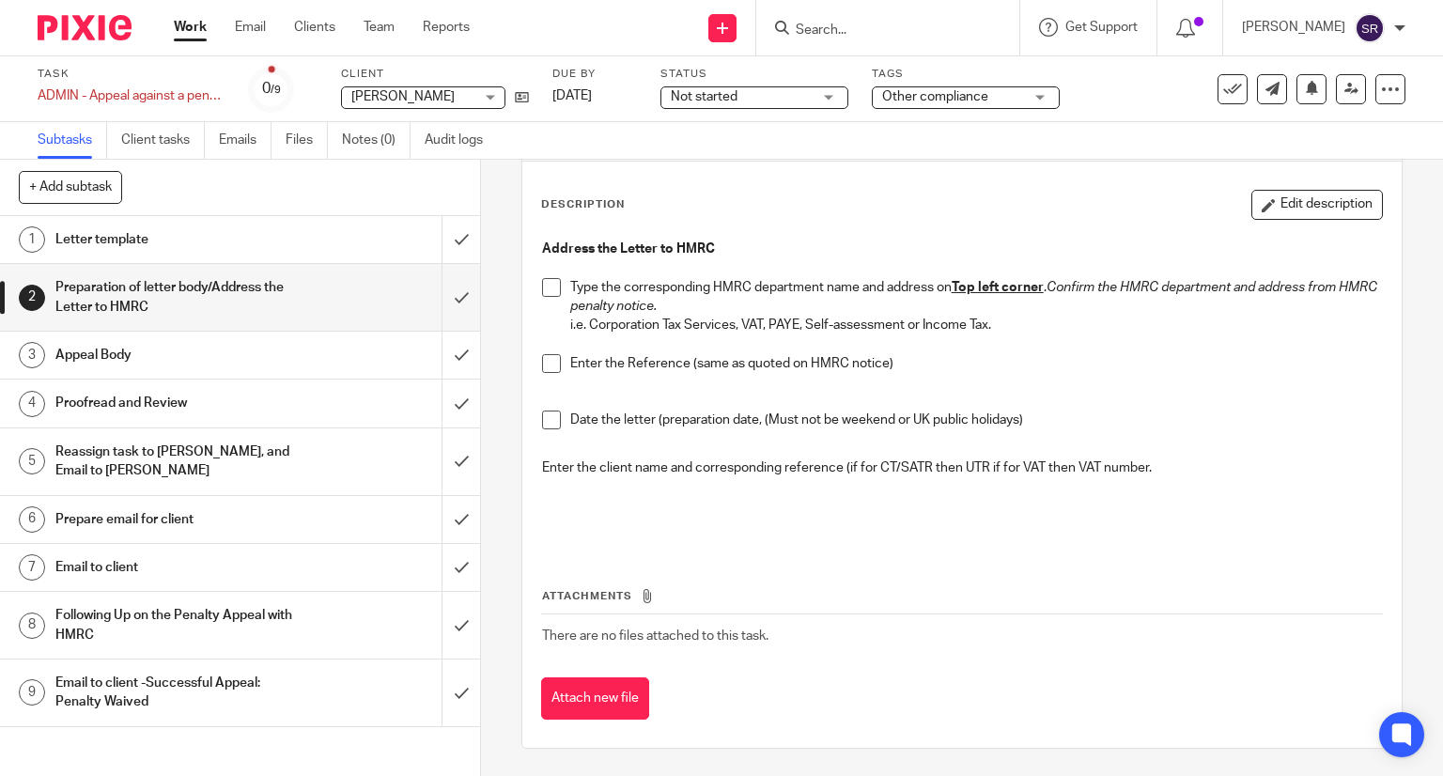
click at [932, 31] on input "Search" at bounding box center [878, 31] width 169 height 17
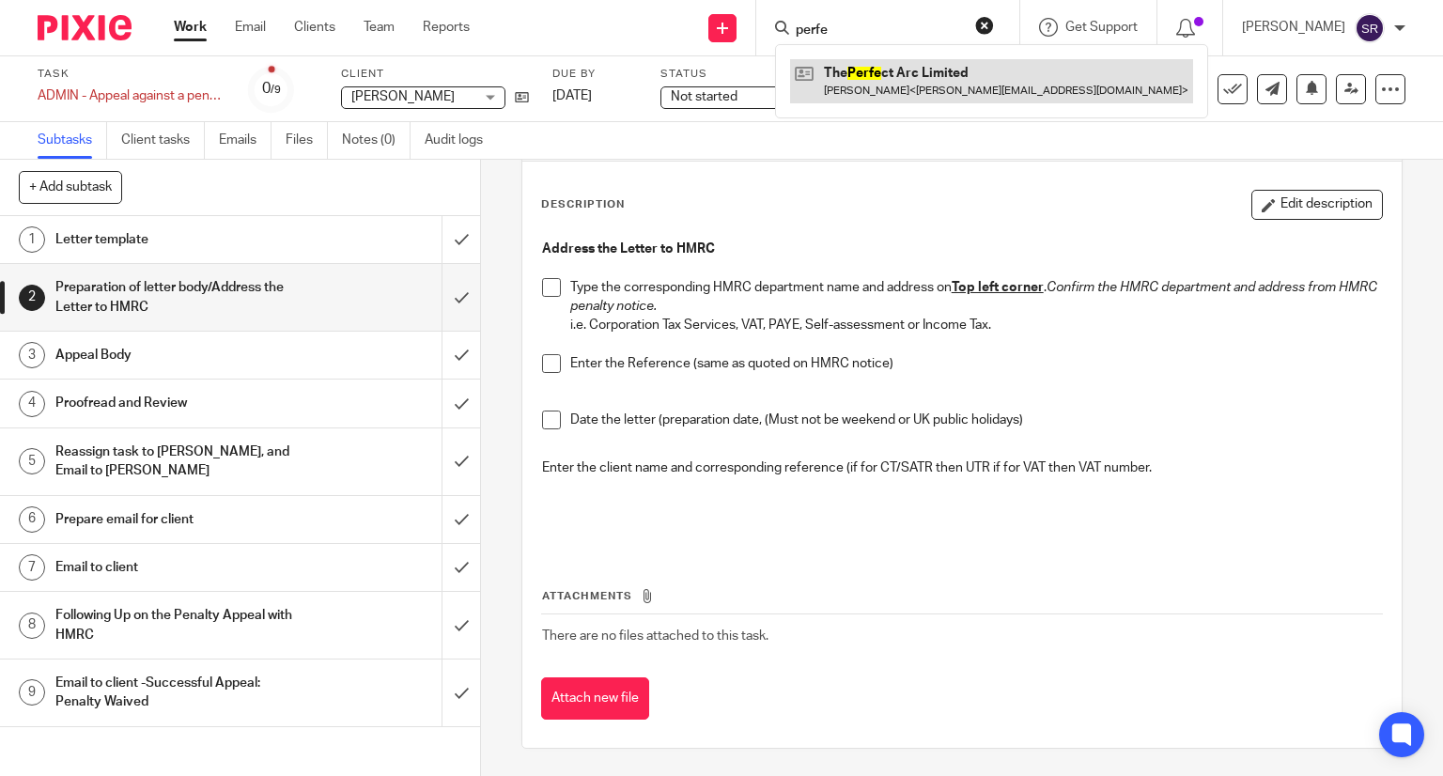
type input "perfe"
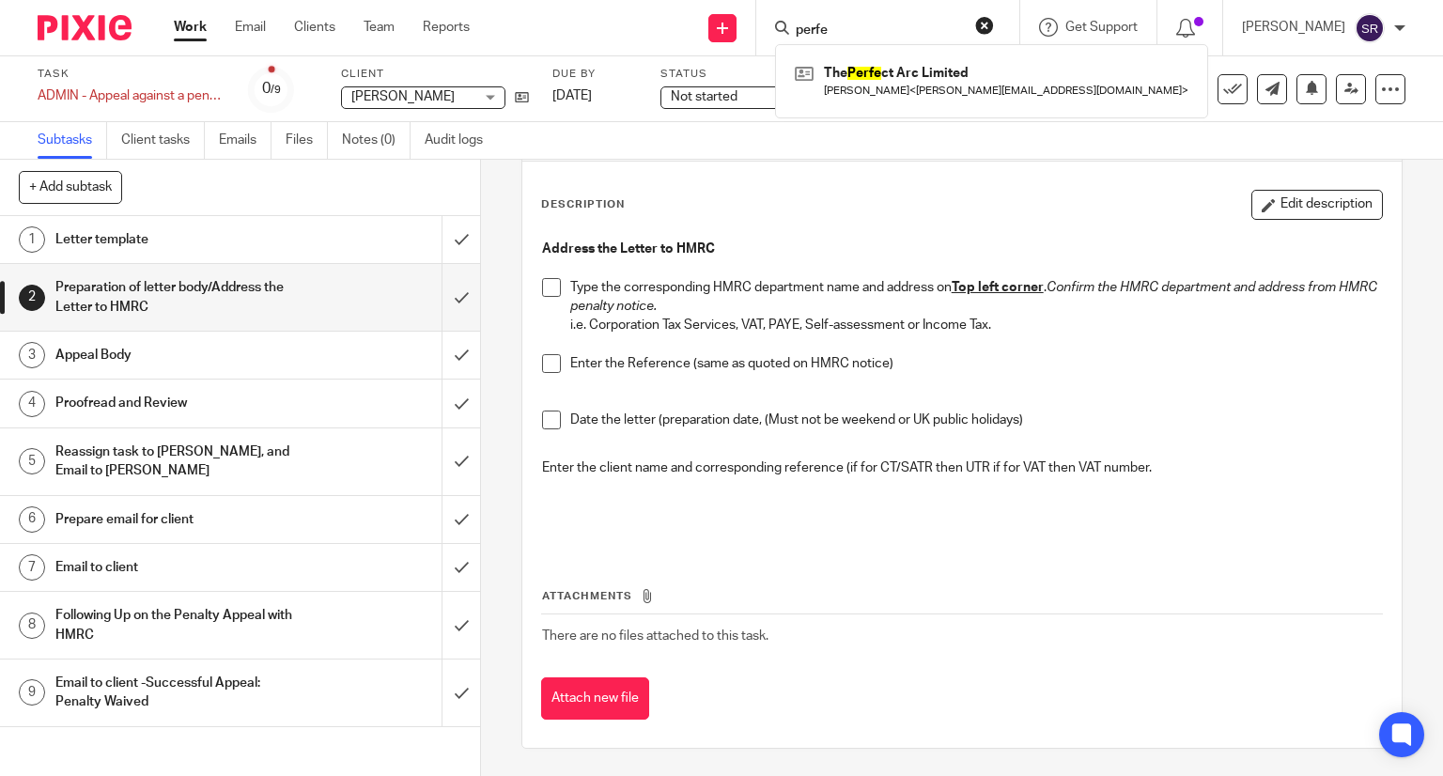
click at [188, 31] on link "Work" at bounding box center [190, 27] width 33 height 19
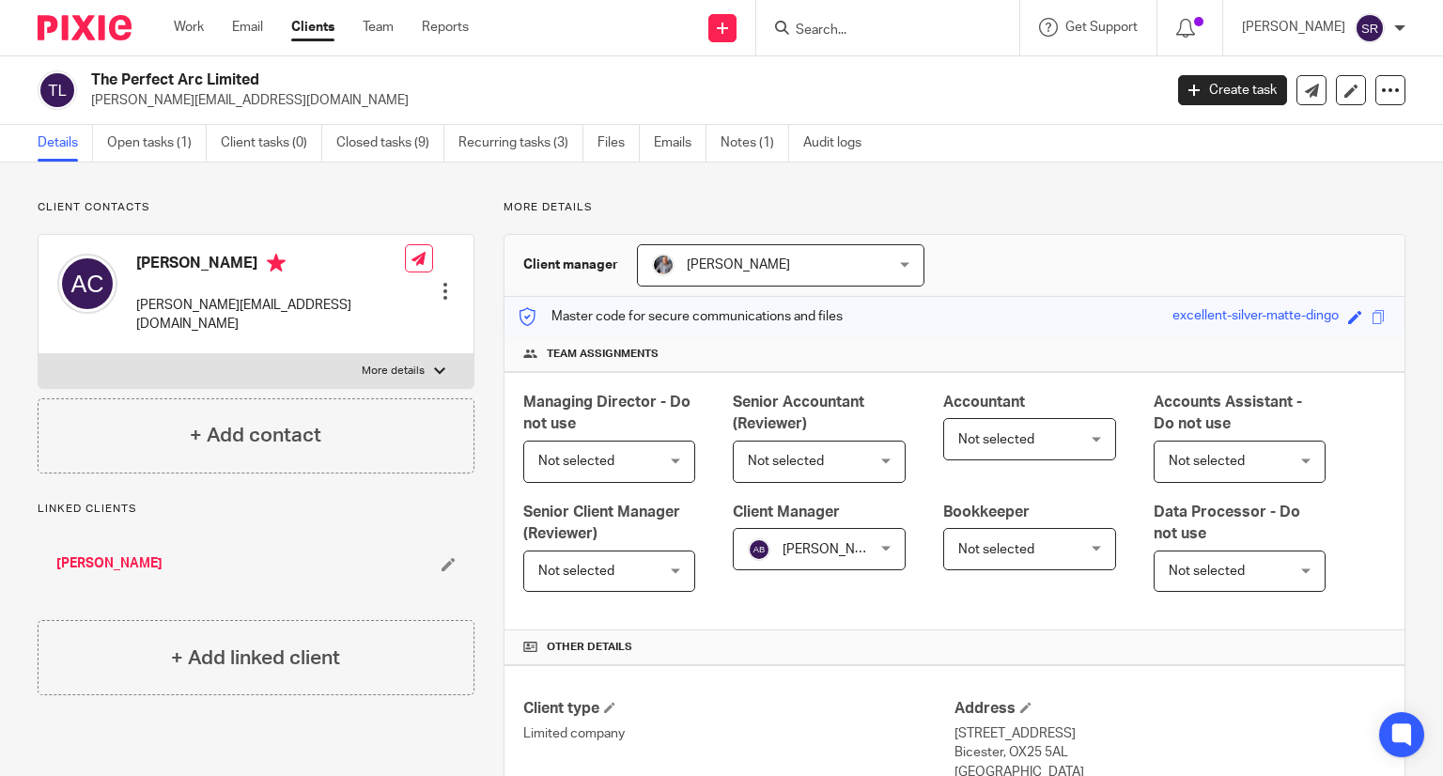
scroll to position [933, 0]
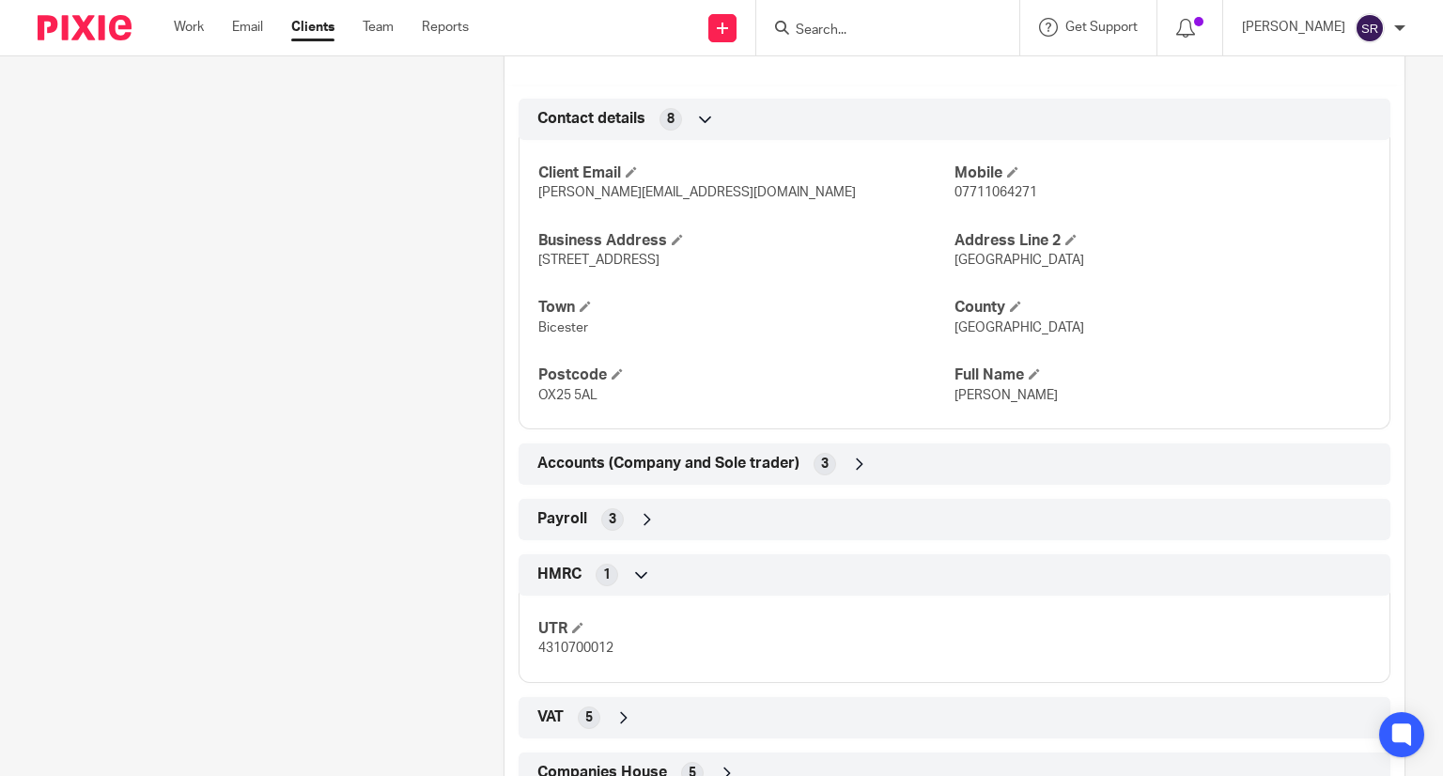
click at [734, 575] on div "HMRC 1" at bounding box center [955, 575] width 844 height 32
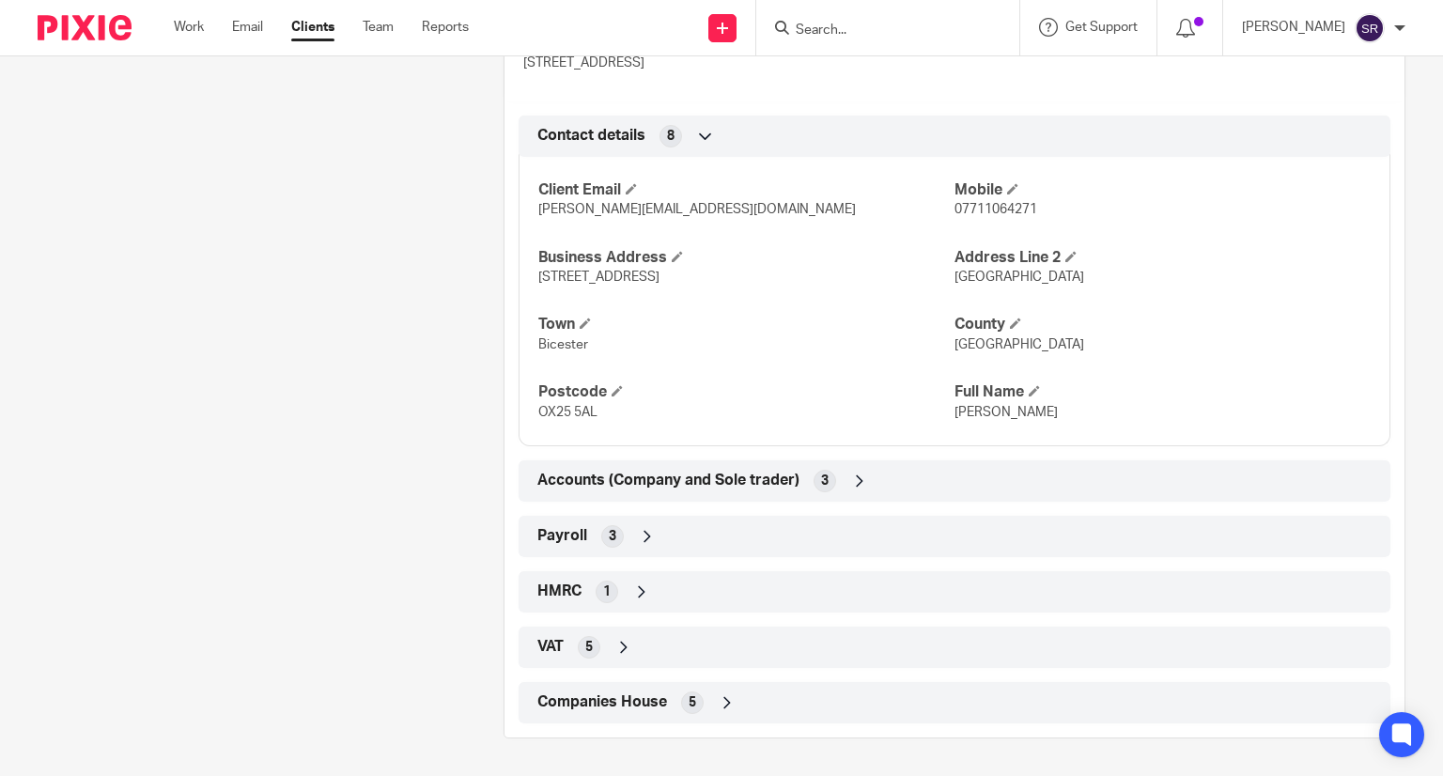
click at [620, 537] on div "Payroll 3" at bounding box center [955, 537] width 844 height 32
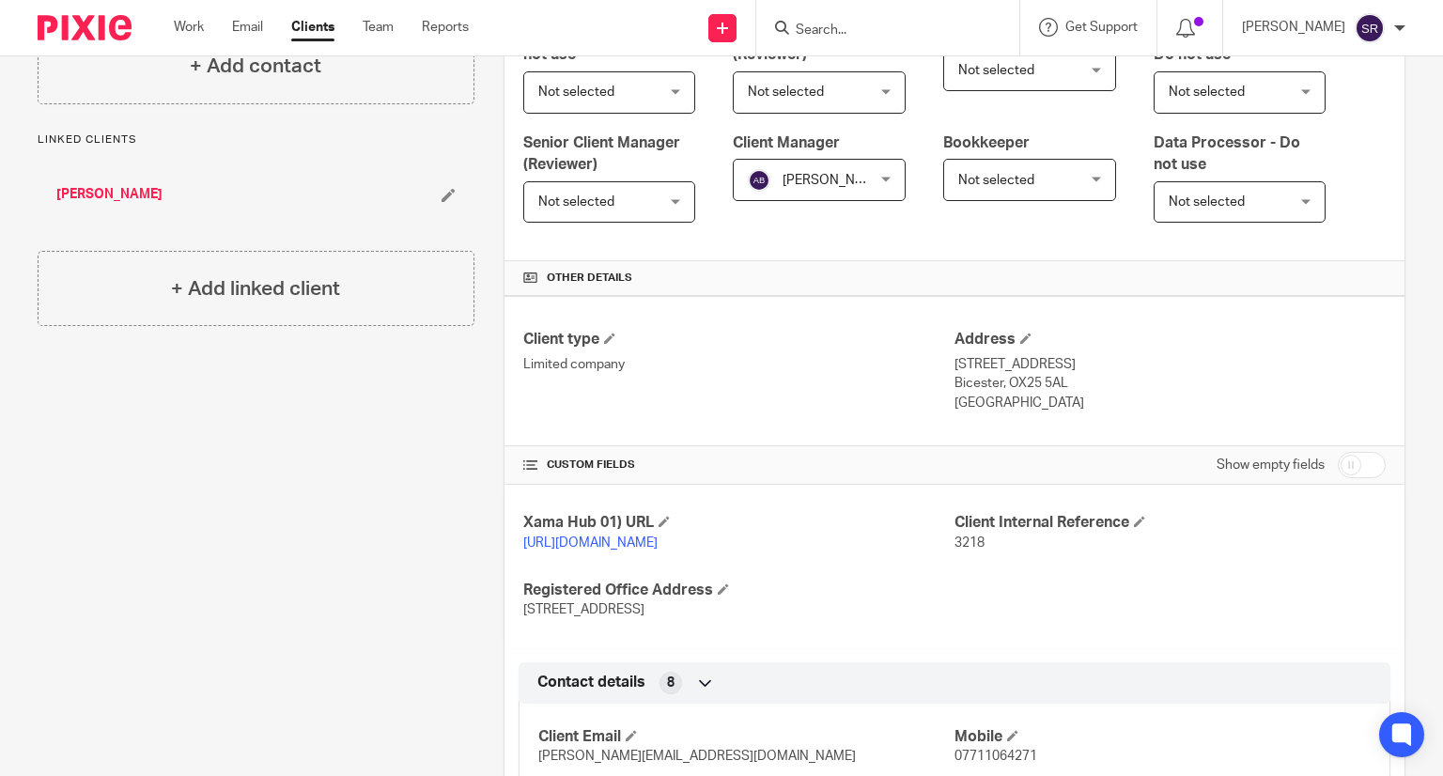
scroll to position [0, 0]
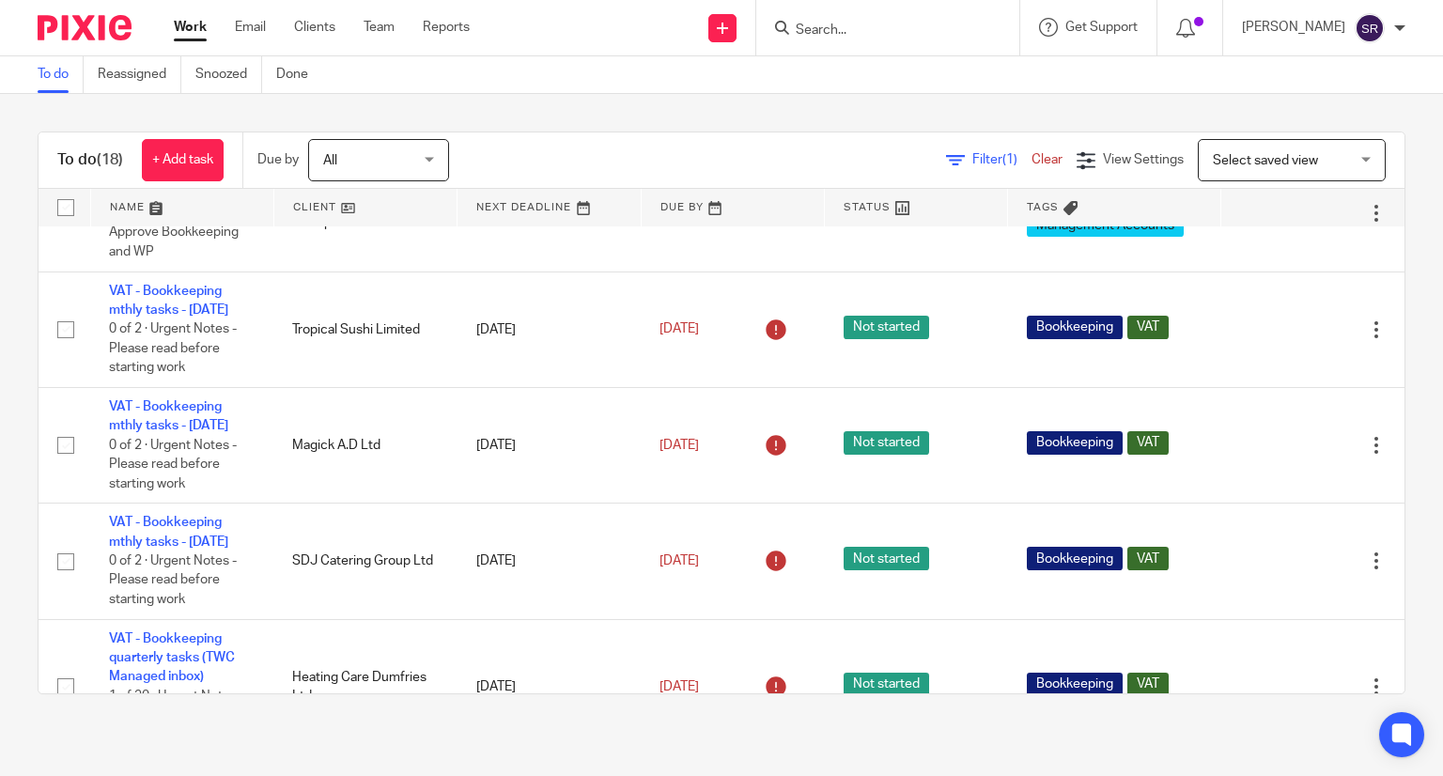
scroll to position [976, 0]
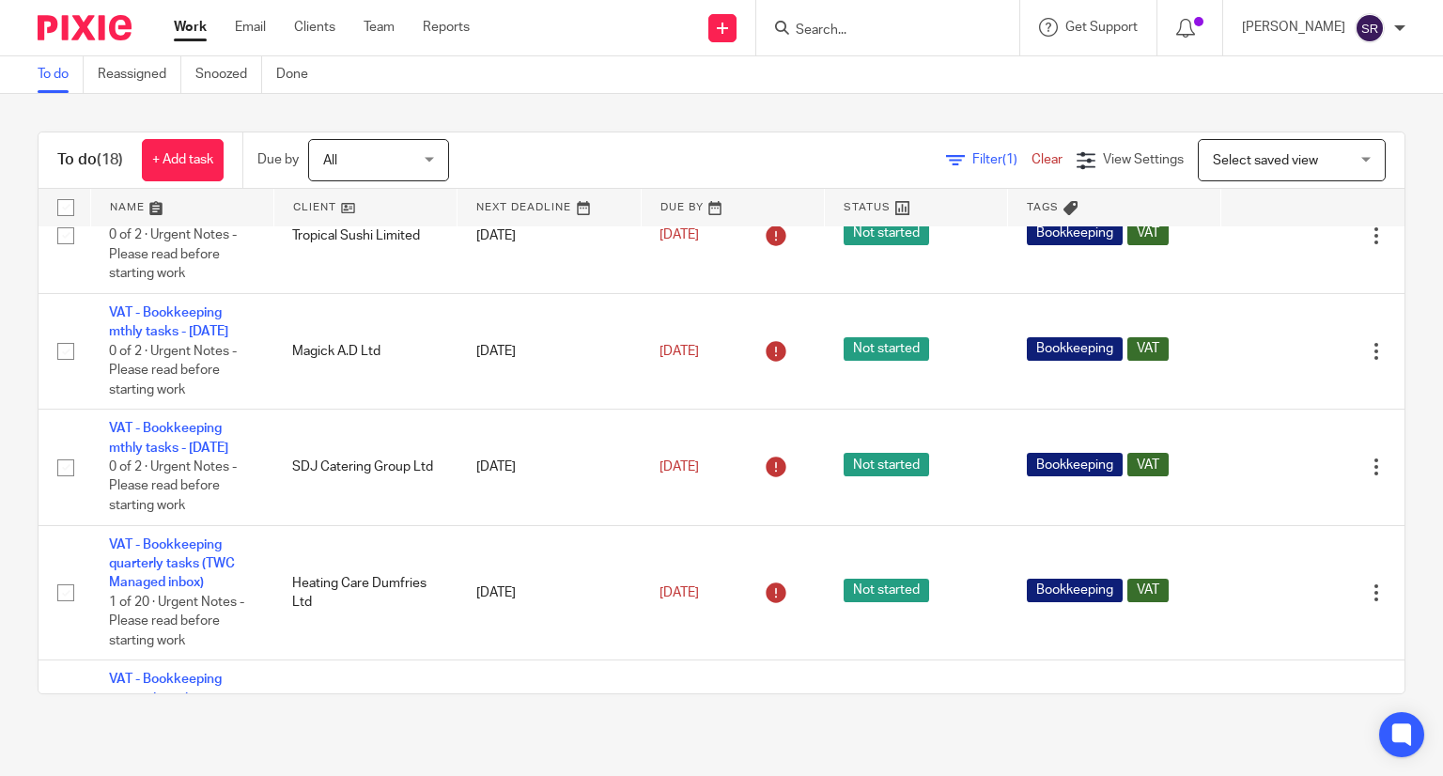
drag, startPoint x: 162, startPoint y: 465, endPoint x: 14, endPoint y: 602, distance: 201.4
click at [14, 602] on div "To do (18) + Add task Due by All All Today Tomorrow This week Next week This mo…" at bounding box center [721, 413] width 1443 height 638
drag, startPoint x: 115, startPoint y: 443, endPoint x: 11, endPoint y: 566, distance: 160.7
click at [11, 566] on div "To do (18) + Add task Due by All All Today Tomorrow This week Next week This mo…" at bounding box center [721, 413] width 1443 height 638
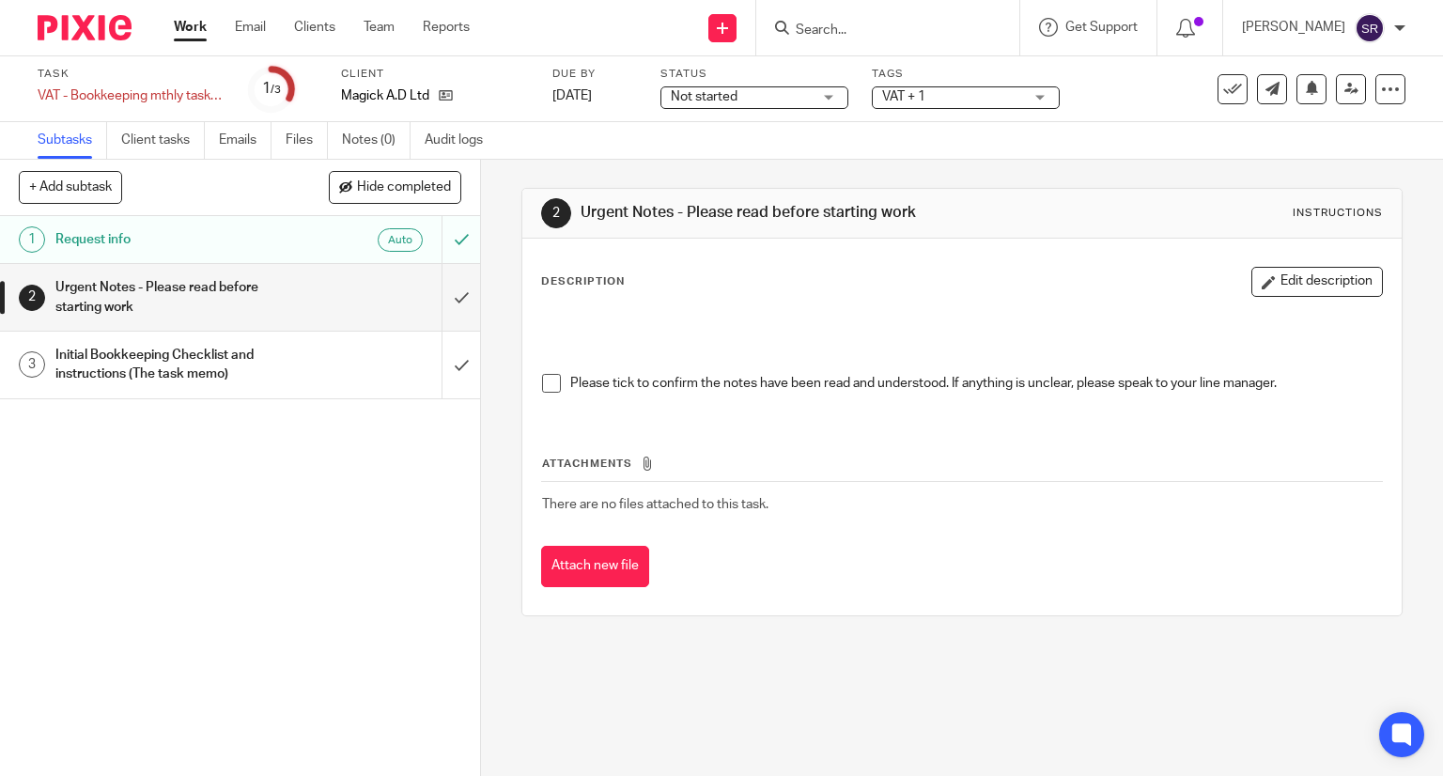
click at [306, 295] on div "Urgent Notes - Please read before starting work" at bounding box center [238, 297] width 367 height 48
click at [543, 386] on span at bounding box center [551, 383] width 19 height 19
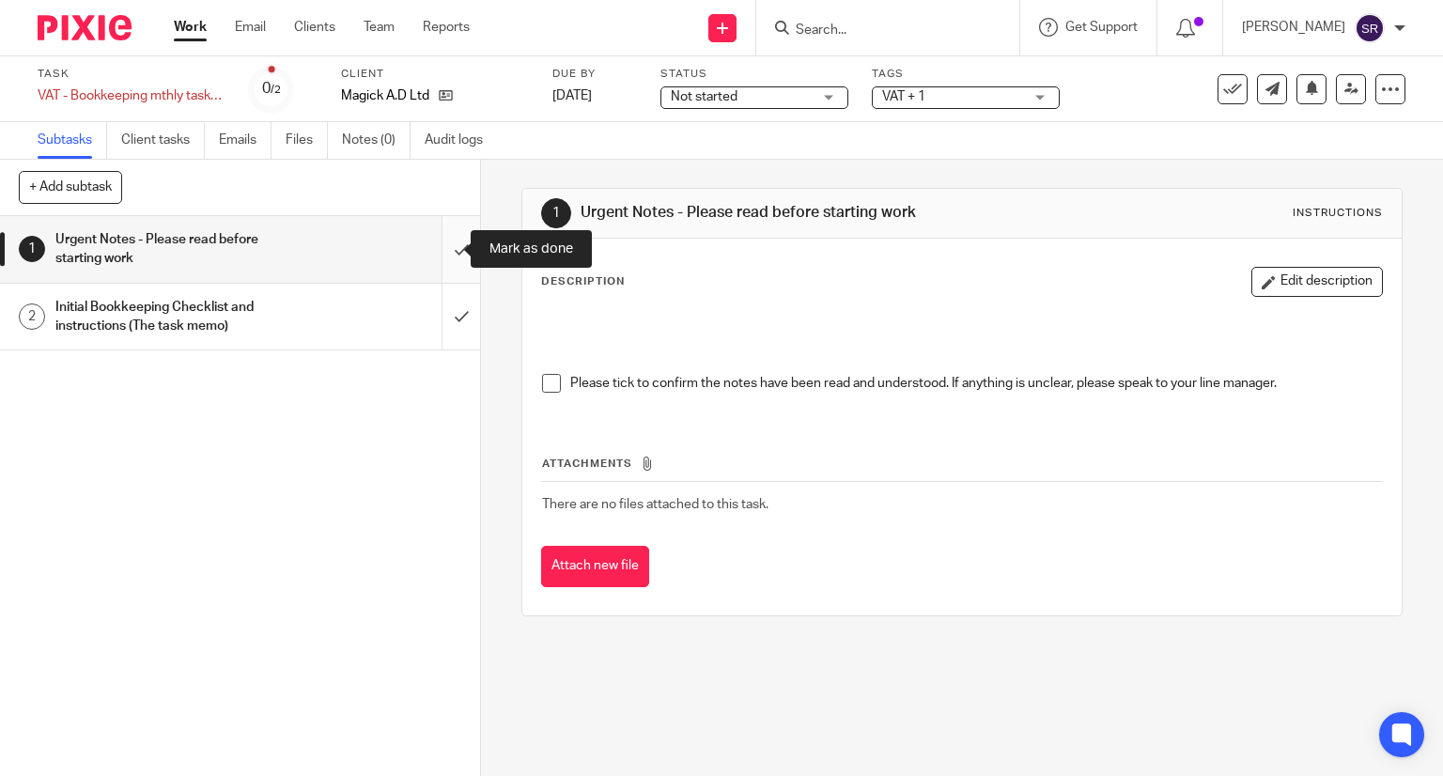
click at [443, 242] on input "submit" at bounding box center [240, 249] width 480 height 67
click at [549, 381] on span at bounding box center [551, 383] width 19 height 19
click at [543, 384] on span at bounding box center [551, 383] width 19 height 19
click at [443, 249] on input "submit" at bounding box center [240, 249] width 480 height 67
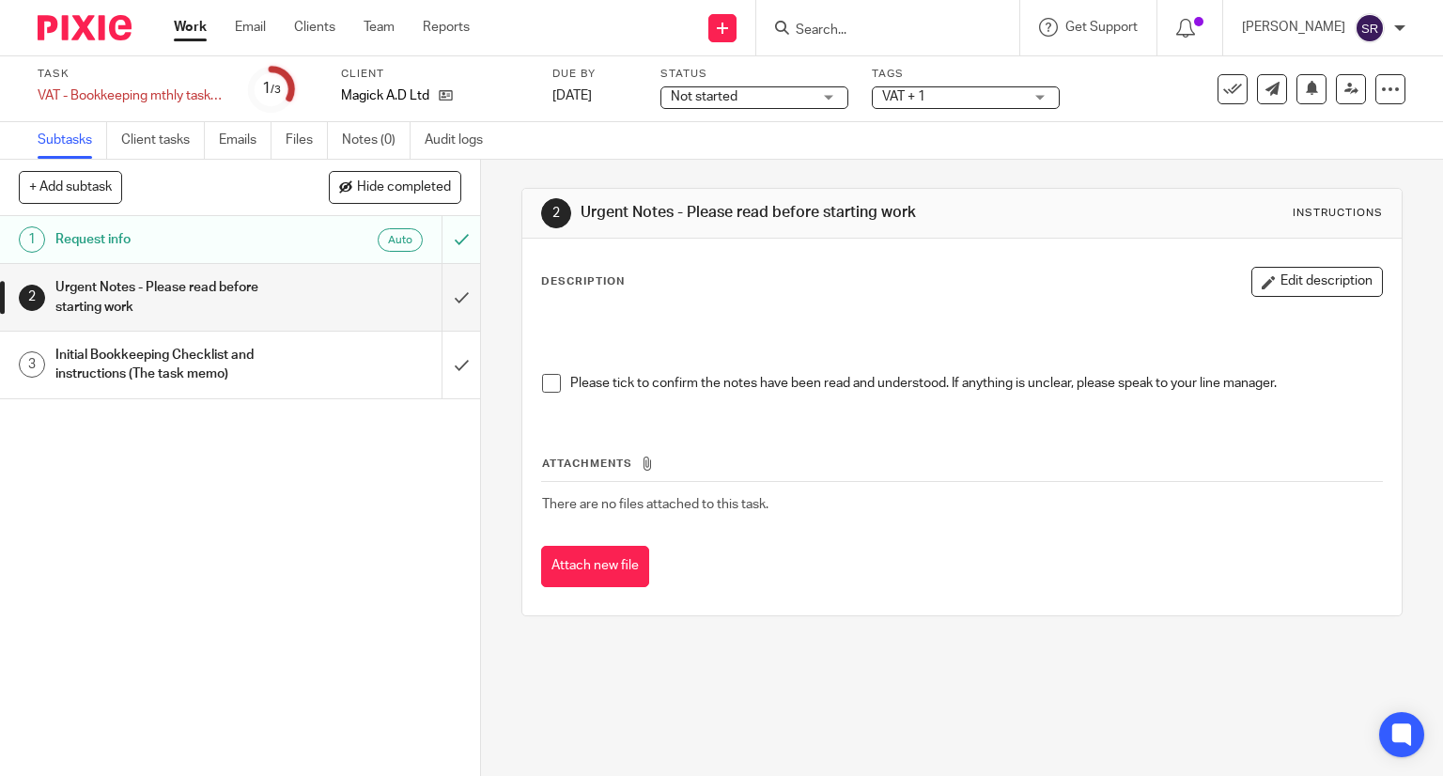
click at [544, 381] on span at bounding box center [551, 383] width 19 height 19
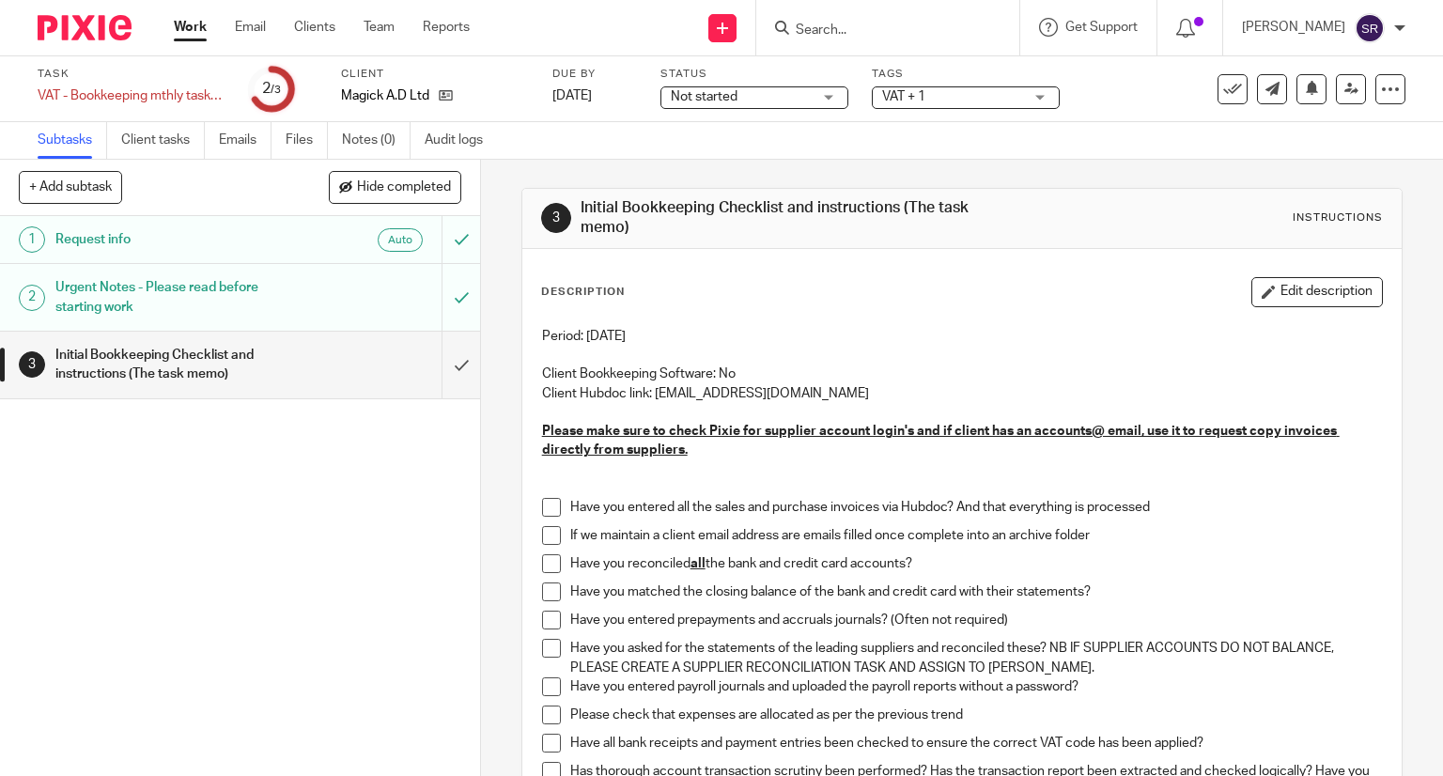
scroll to position [188, 0]
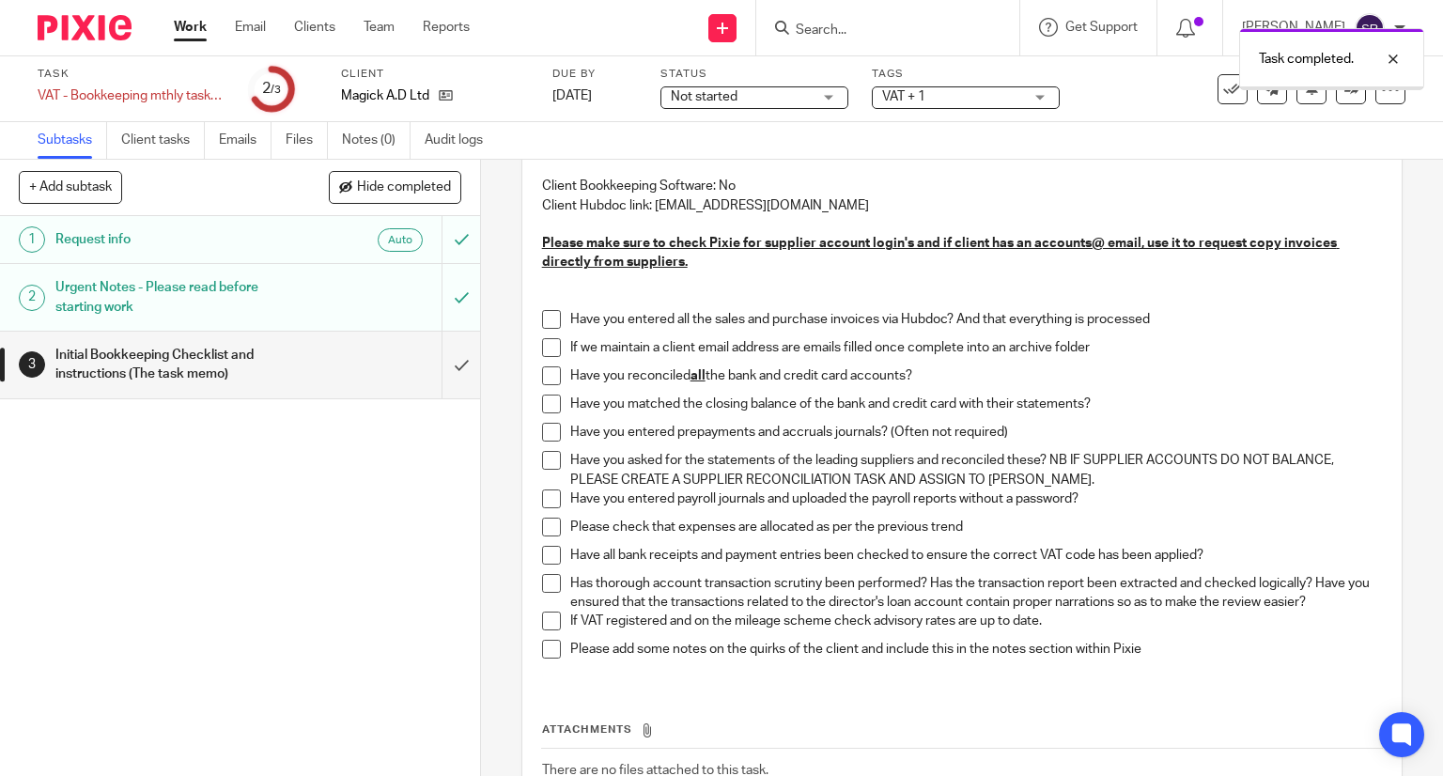
click at [542, 319] on span at bounding box center [551, 319] width 19 height 19
drag, startPoint x: 541, startPoint y: 343, endPoint x: 541, endPoint y: 354, distance: 11.3
click at [542, 345] on span at bounding box center [551, 347] width 19 height 19
click at [542, 373] on span at bounding box center [551, 375] width 19 height 19
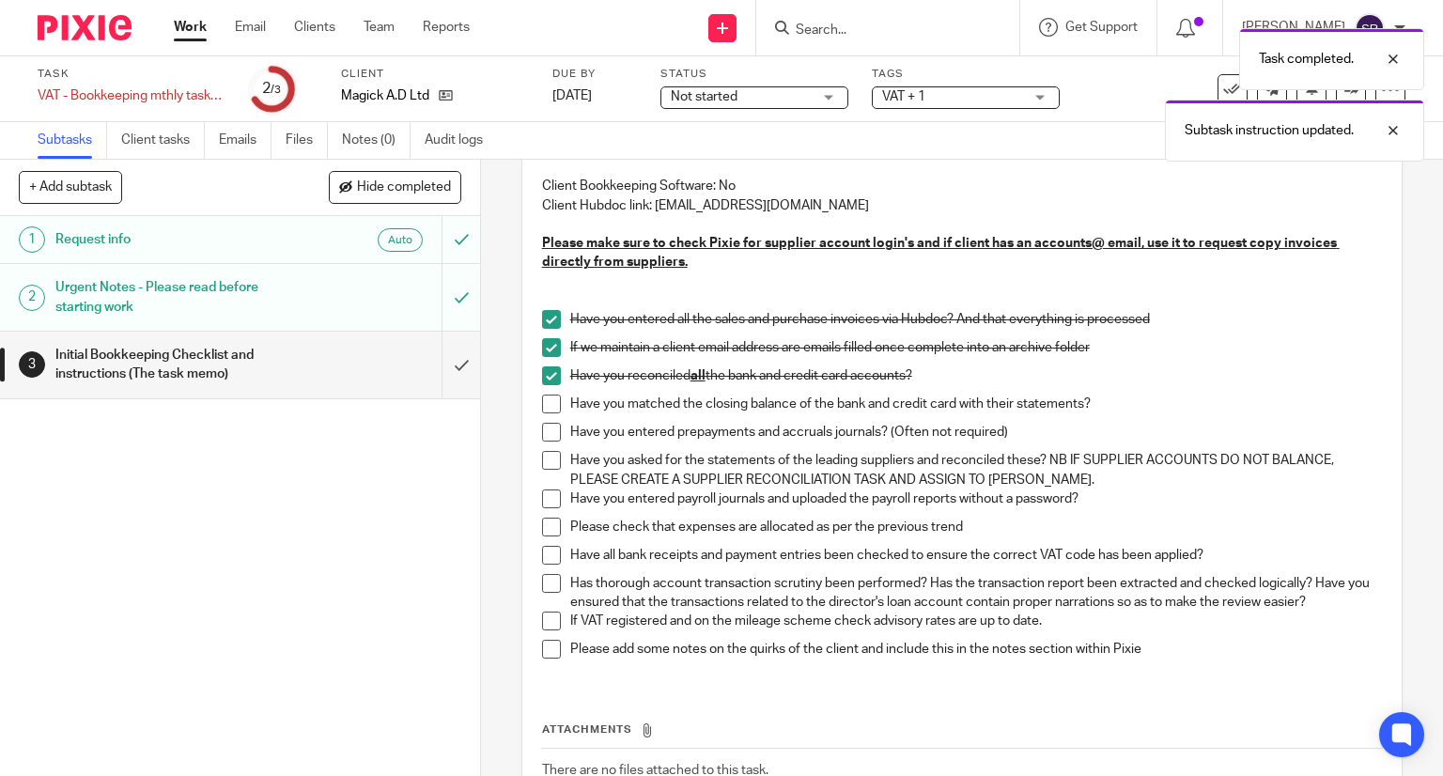
drag, startPoint x: 545, startPoint y: 405, endPoint x: 555, endPoint y: 437, distance: 33.6
click at [545, 406] on span at bounding box center [551, 404] width 19 height 19
click at [542, 437] on span at bounding box center [551, 432] width 19 height 19
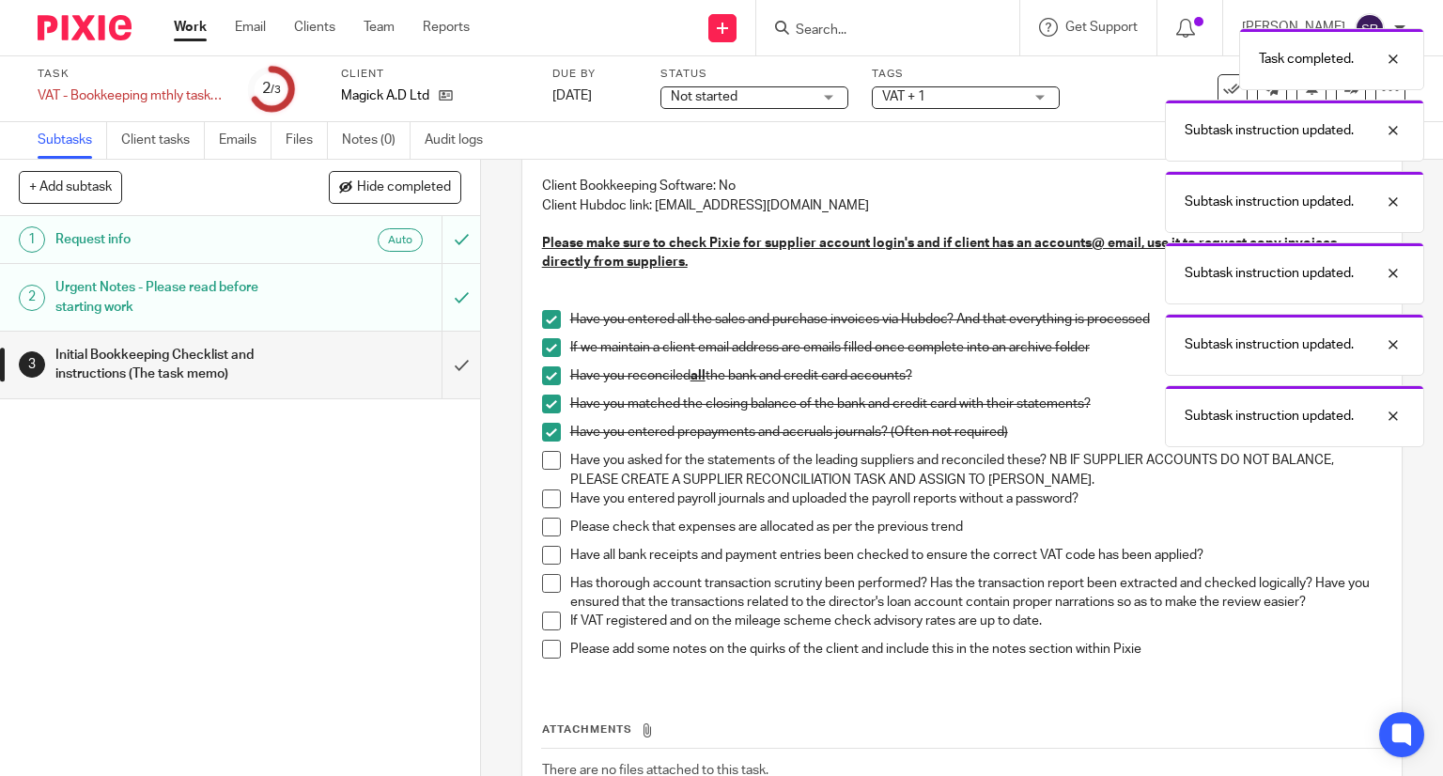
drag, startPoint x: 545, startPoint y: 462, endPoint x: 545, endPoint y: 488, distance: 25.4
click at [545, 463] on span at bounding box center [551, 460] width 19 height 19
click at [545, 500] on span at bounding box center [551, 499] width 19 height 19
click at [545, 527] on span at bounding box center [551, 527] width 19 height 19
click at [550, 563] on span at bounding box center [551, 555] width 19 height 19
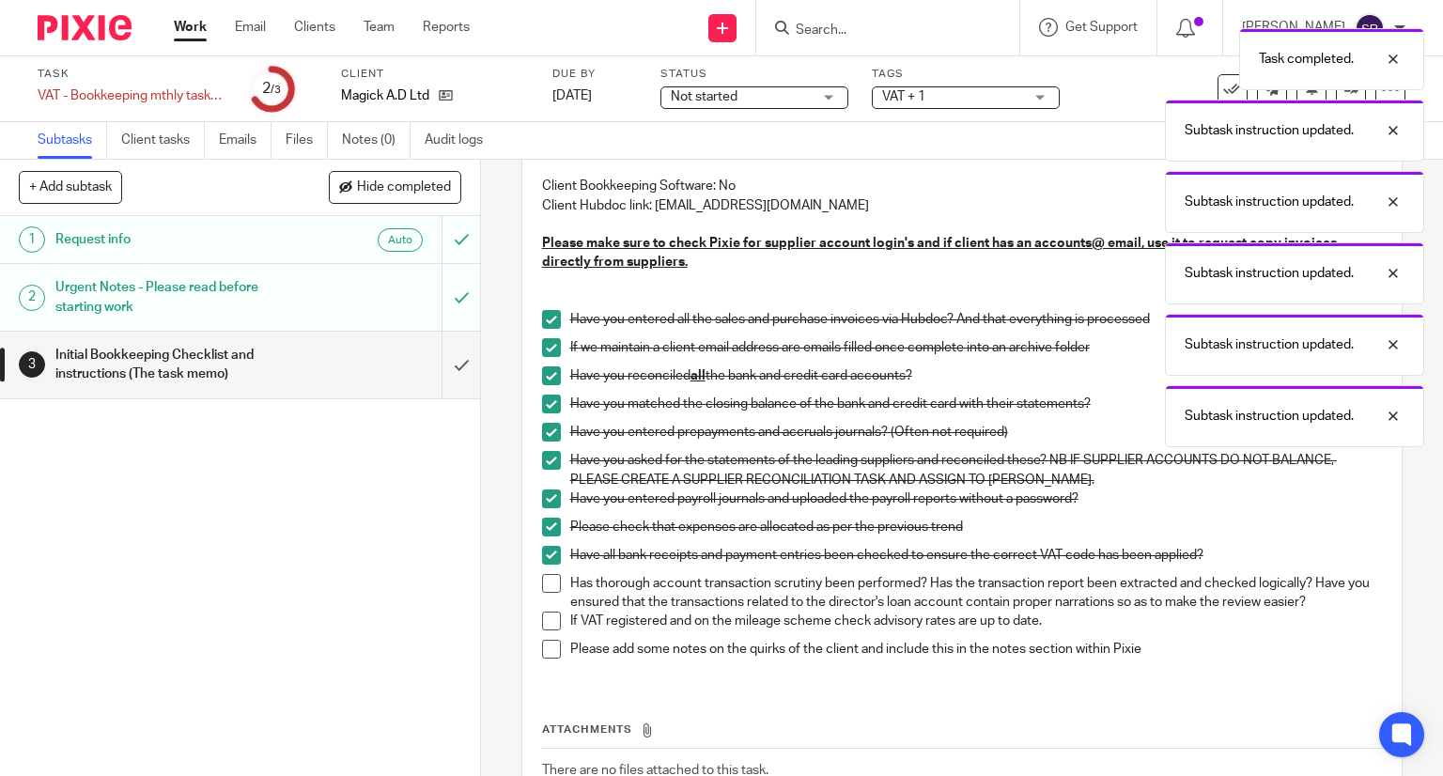
click at [543, 581] on span at bounding box center [551, 583] width 19 height 19
click at [546, 615] on span at bounding box center [551, 621] width 19 height 19
click at [543, 647] on span at bounding box center [551, 649] width 19 height 19
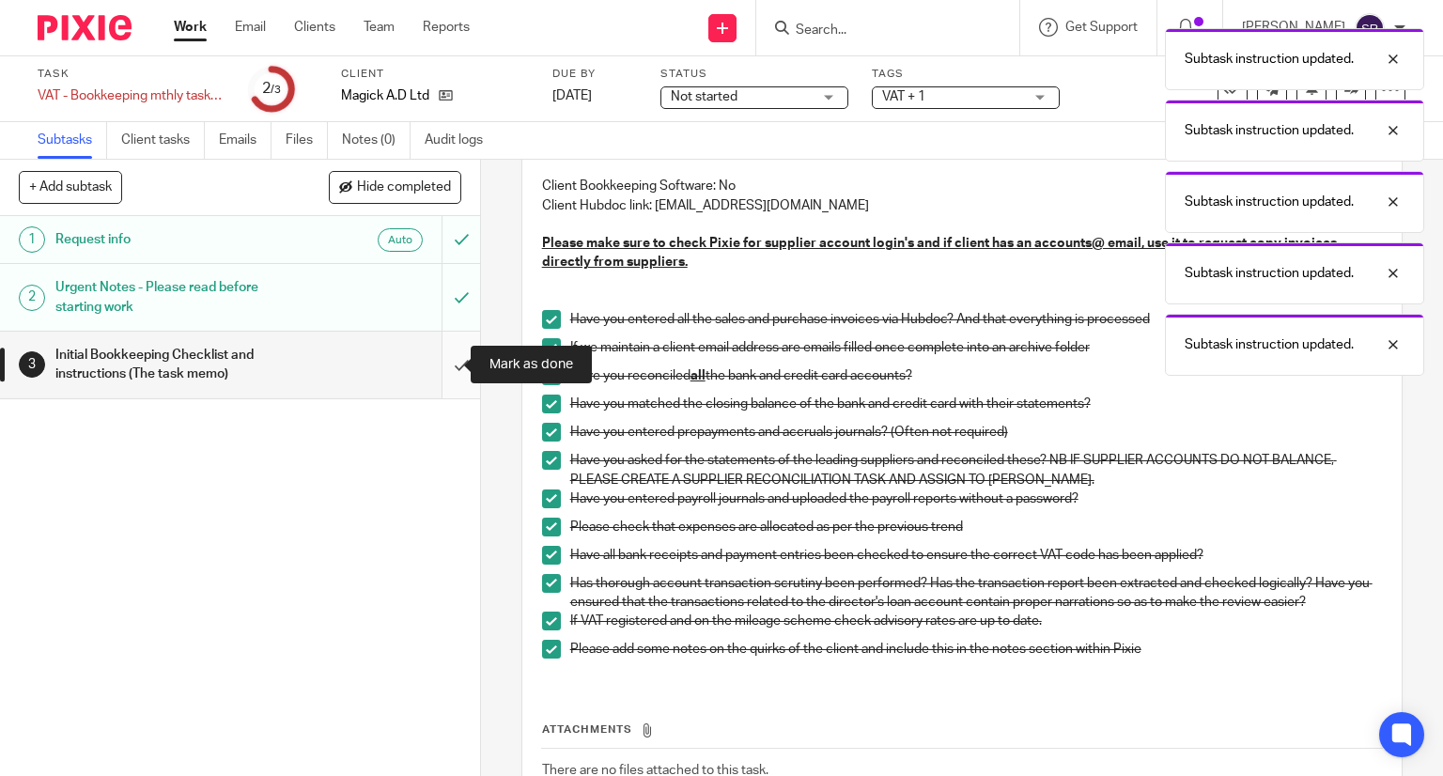
click at [443, 355] on input "submit" at bounding box center [240, 365] width 480 height 67
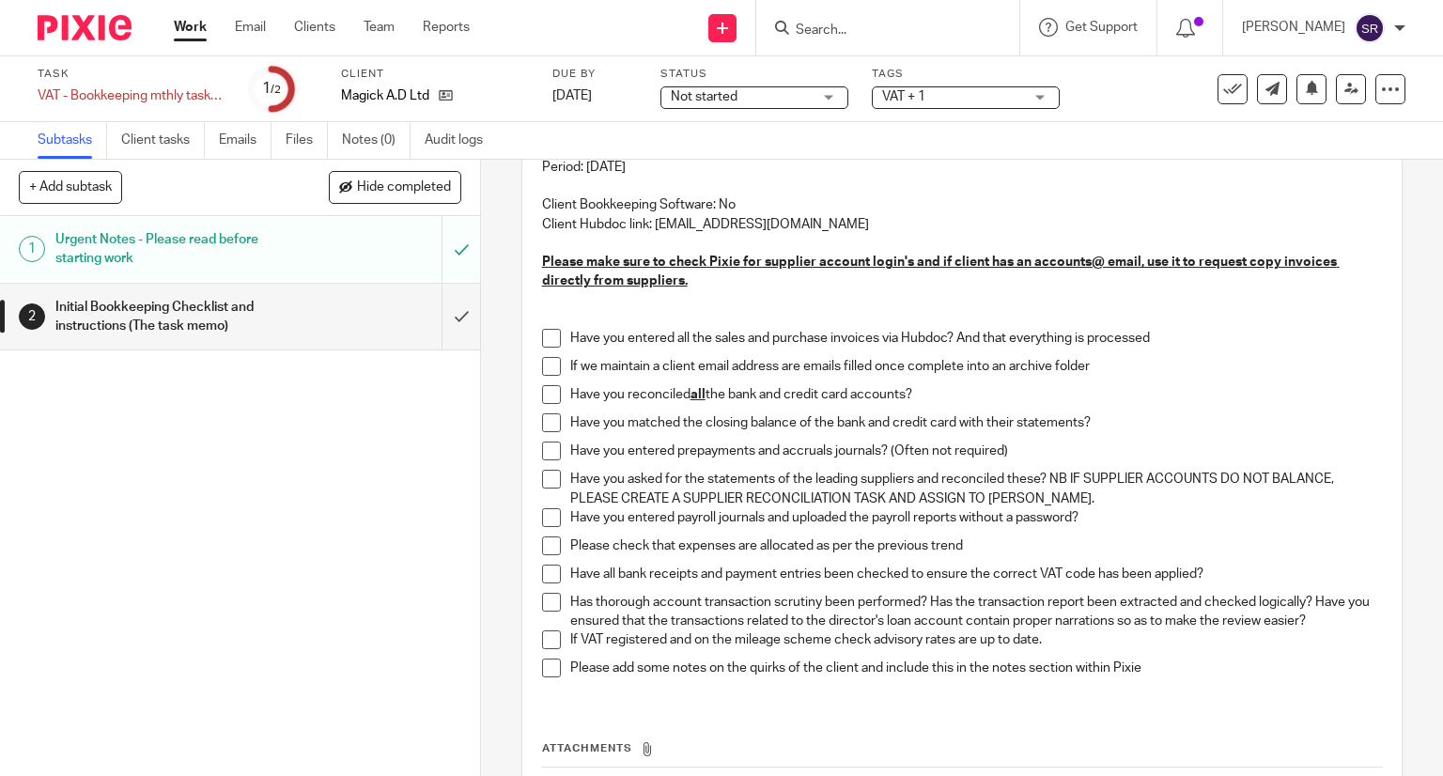
scroll to position [188, 0]
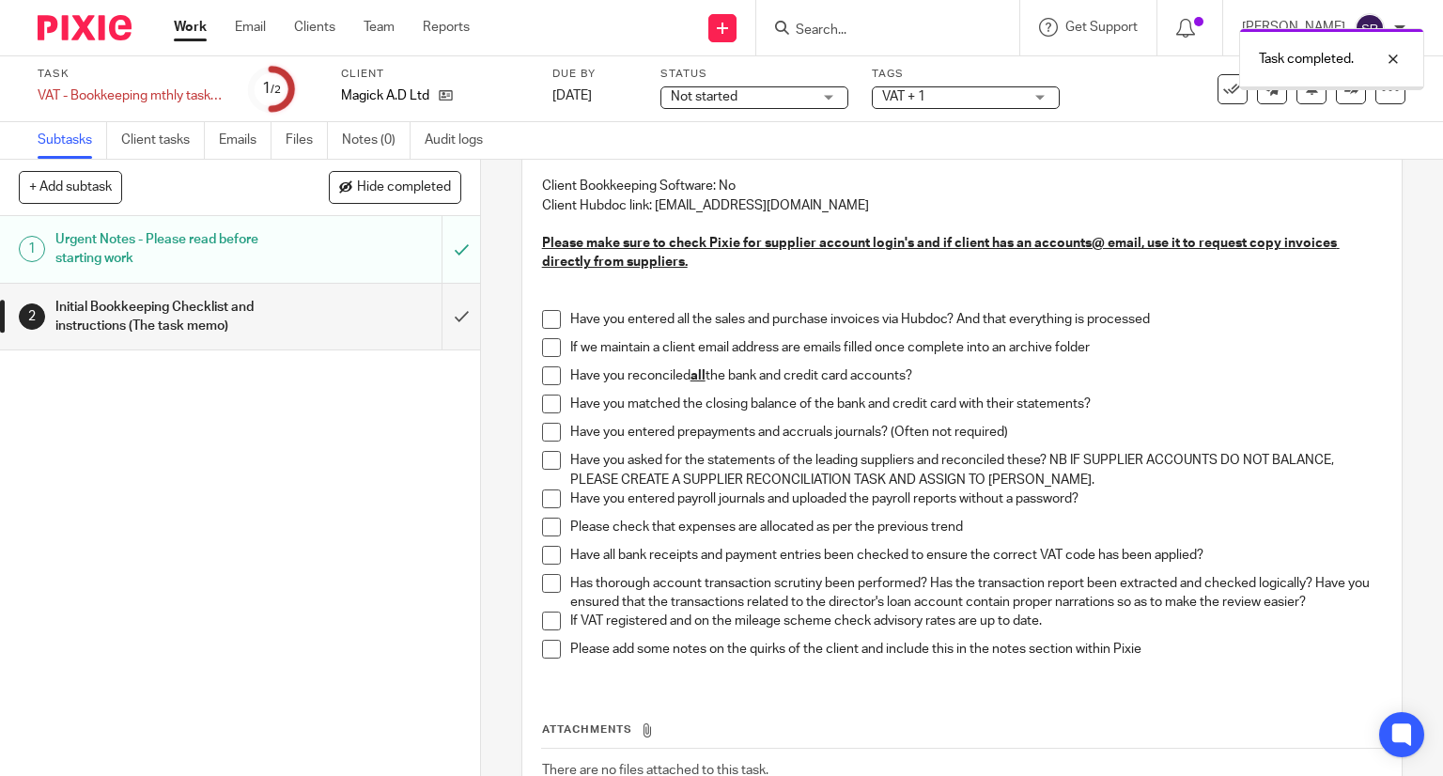
click at [544, 313] on span at bounding box center [551, 319] width 19 height 19
click at [544, 351] on span at bounding box center [551, 347] width 19 height 19
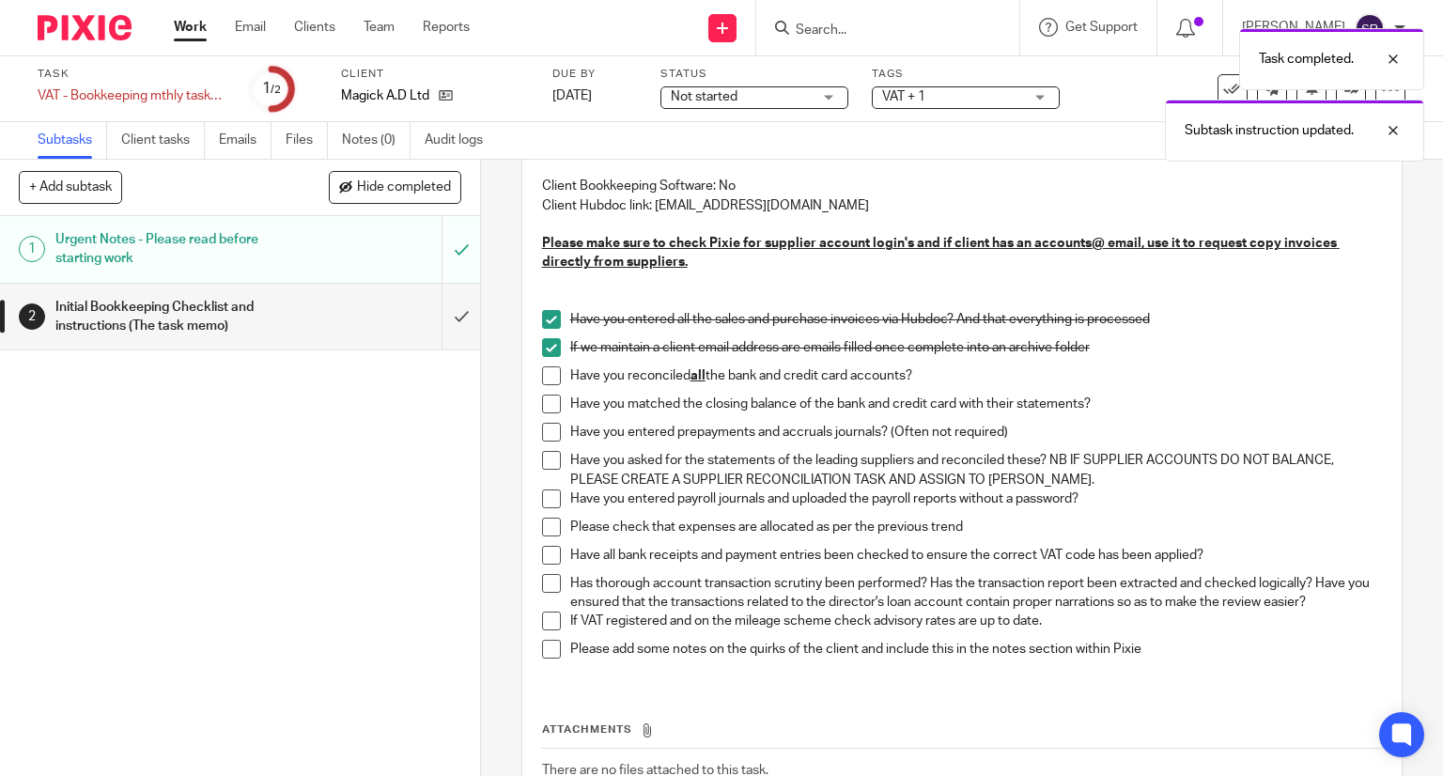
click at [546, 377] on span at bounding box center [551, 375] width 19 height 19
drag, startPoint x: 549, startPoint y: 403, endPoint x: 549, endPoint y: 418, distance: 15.0
click at [549, 406] on span at bounding box center [551, 404] width 19 height 19
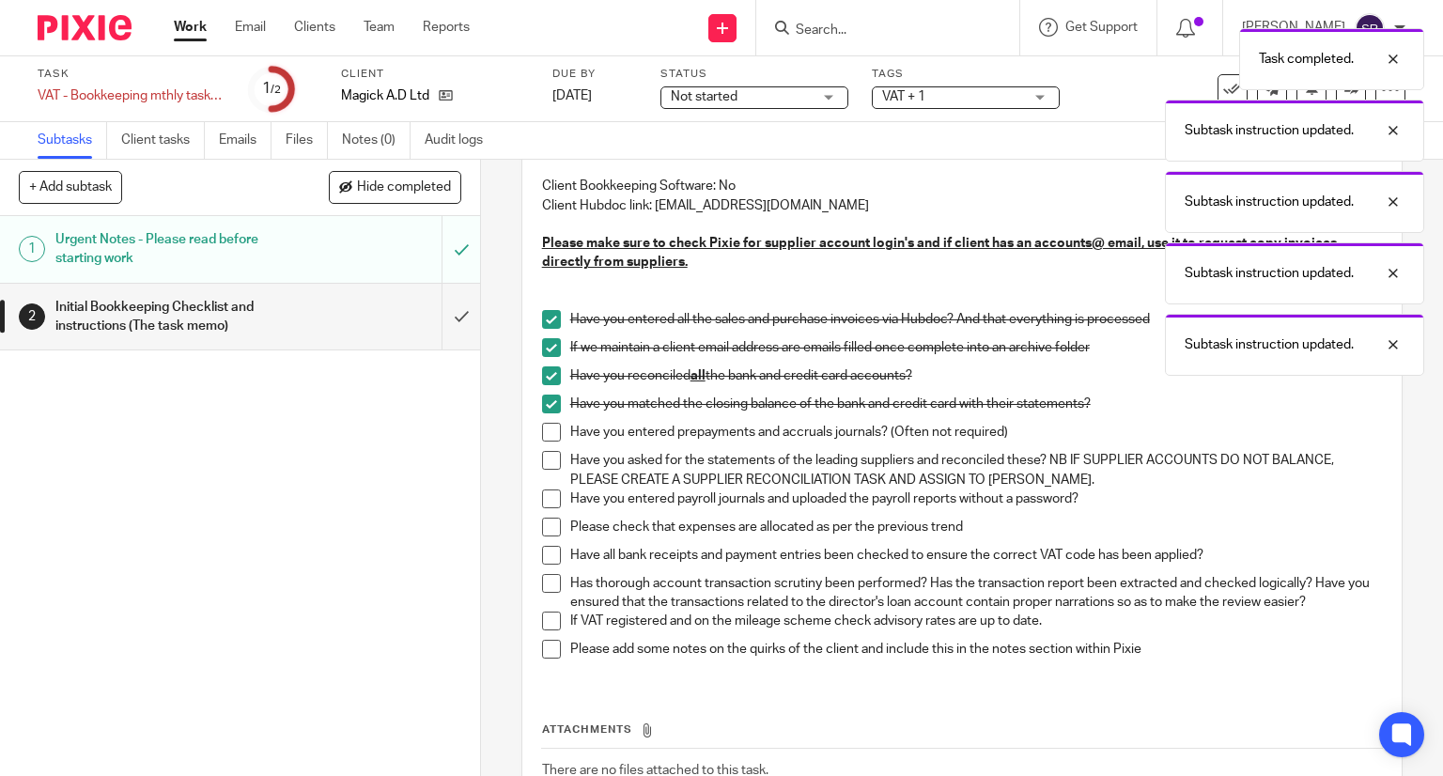
click at [542, 424] on li "Have you entered prepayments and accruals journals? (Often not required)" at bounding box center [962, 437] width 841 height 28
drag, startPoint x: 537, startPoint y: 433, endPoint x: 545, endPoint y: 441, distance: 10.6
click at [542, 434] on span at bounding box center [551, 432] width 19 height 19
click at [545, 465] on span at bounding box center [551, 460] width 19 height 19
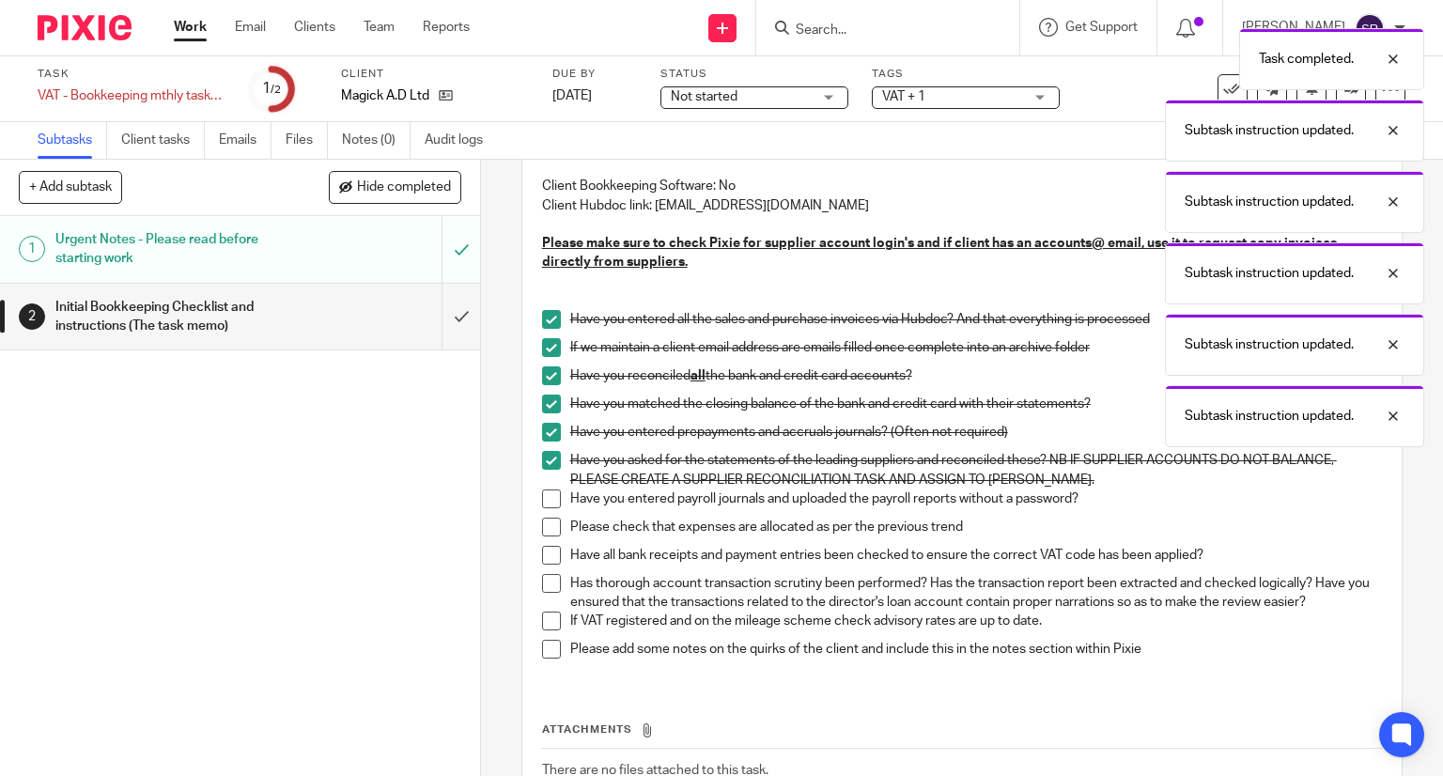
click at [545, 489] on ul "Have you entered all the sales and purchase invoices via Hubdoc? And that every…" at bounding box center [962, 489] width 841 height 358
click at [547, 493] on span at bounding box center [551, 499] width 19 height 19
click at [544, 527] on span at bounding box center [551, 527] width 19 height 19
click at [544, 554] on span at bounding box center [551, 555] width 19 height 19
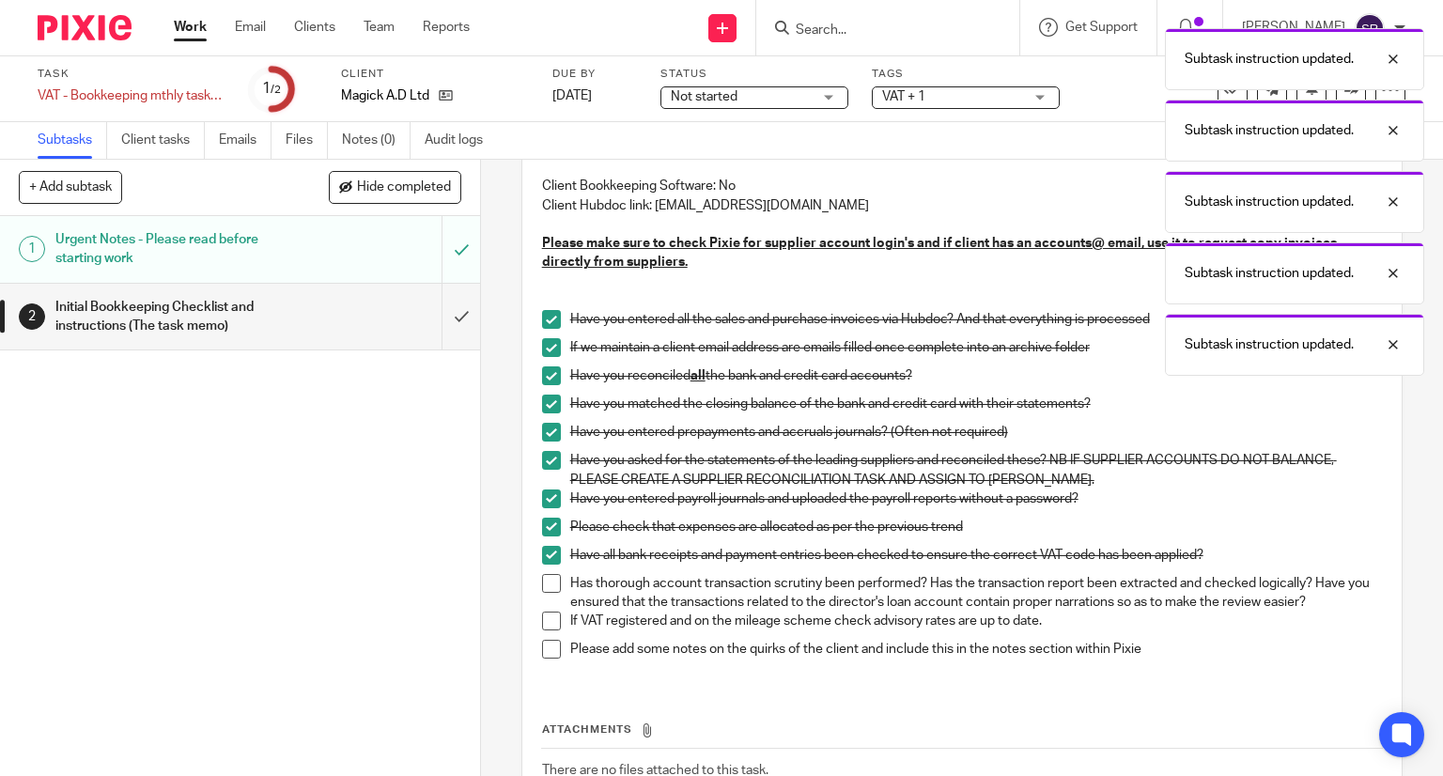
click at [544, 574] on span at bounding box center [551, 583] width 19 height 19
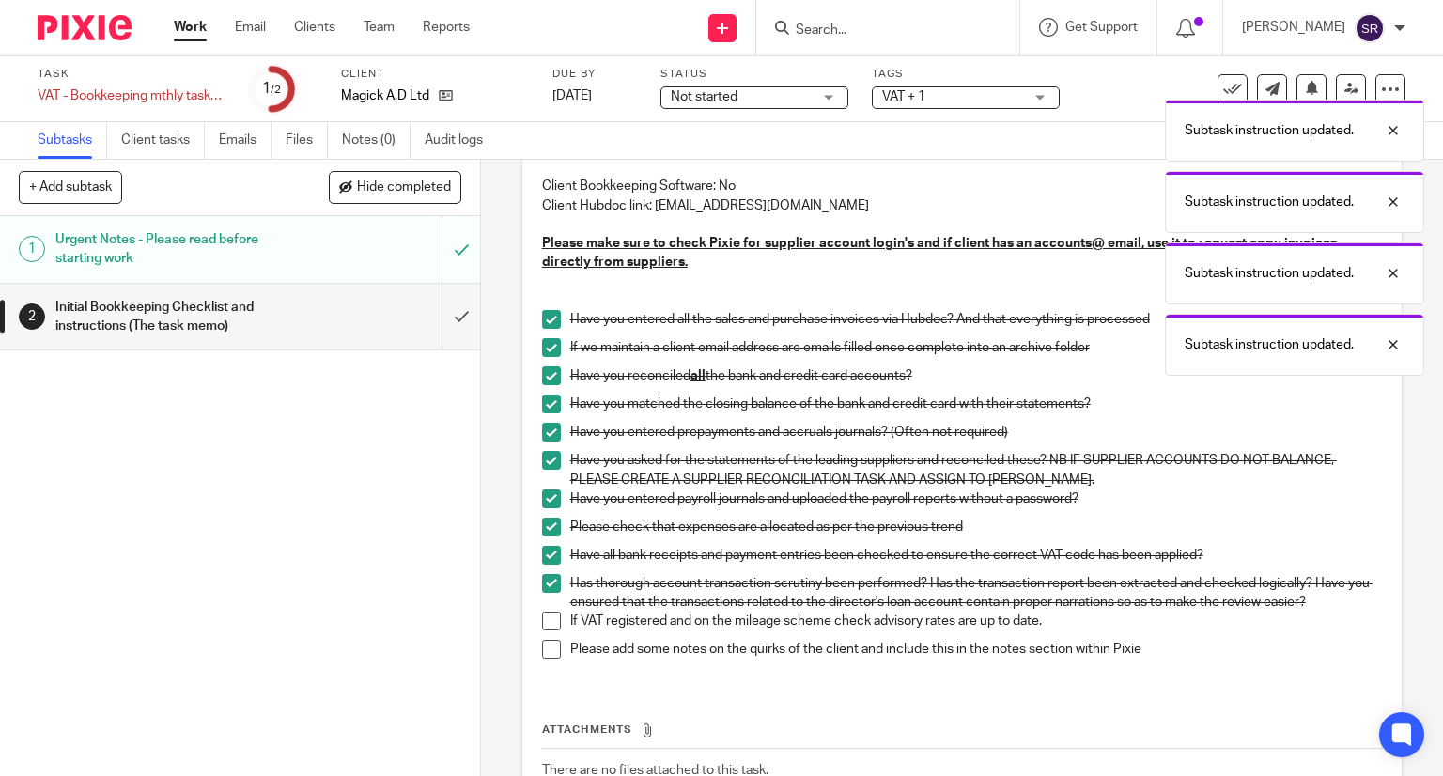
drag, startPoint x: 543, startPoint y: 616, endPoint x: 541, endPoint y: 630, distance: 14.2
click at [543, 617] on span at bounding box center [551, 621] width 19 height 19
click at [542, 651] on span at bounding box center [551, 649] width 19 height 19
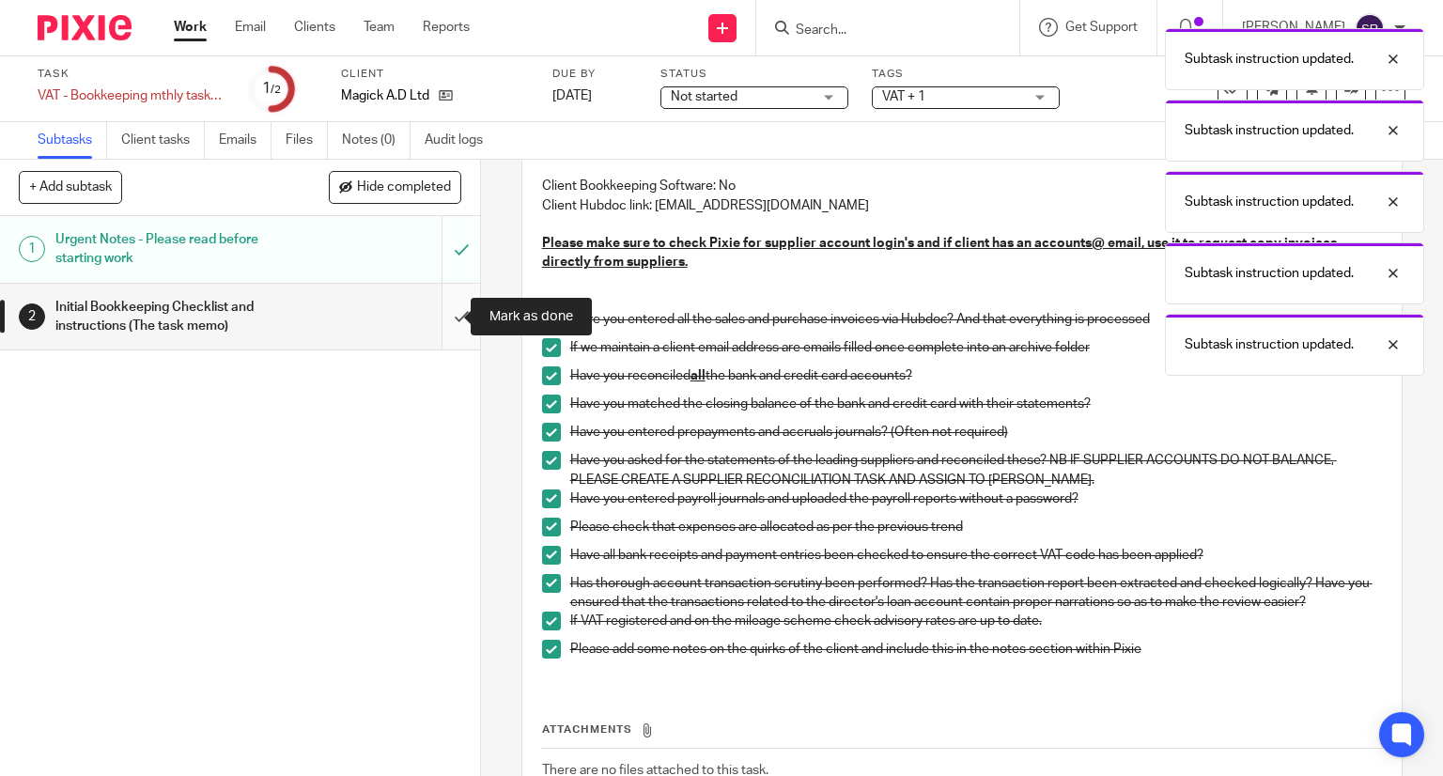
click at [437, 317] on input "submit" at bounding box center [240, 317] width 480 height 67
